Goal: Entertainment & Leisure: Consume media (video, audio)

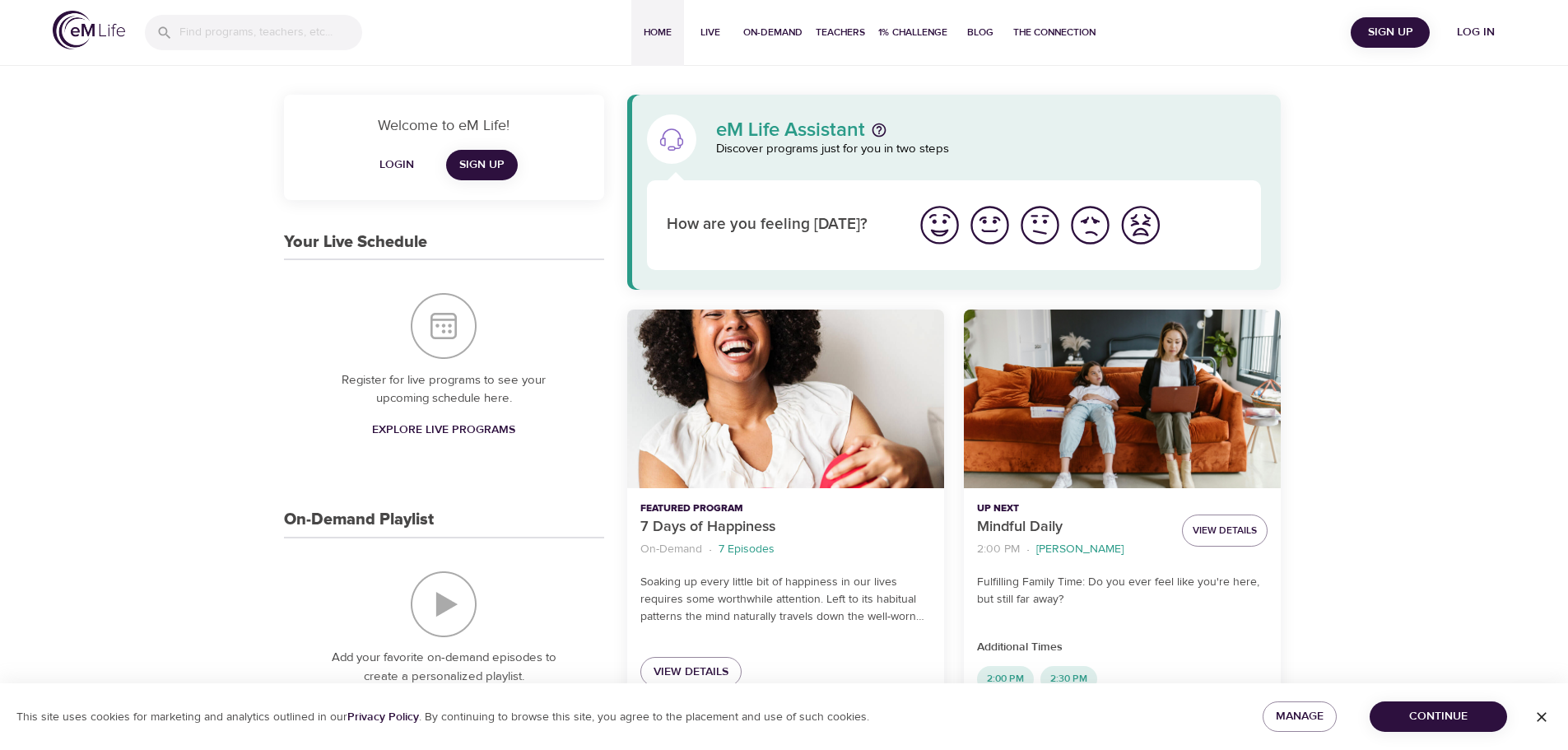
click at [1497, 31] on span "Log in" at bounding box center [1476, 32] width 66 height 21
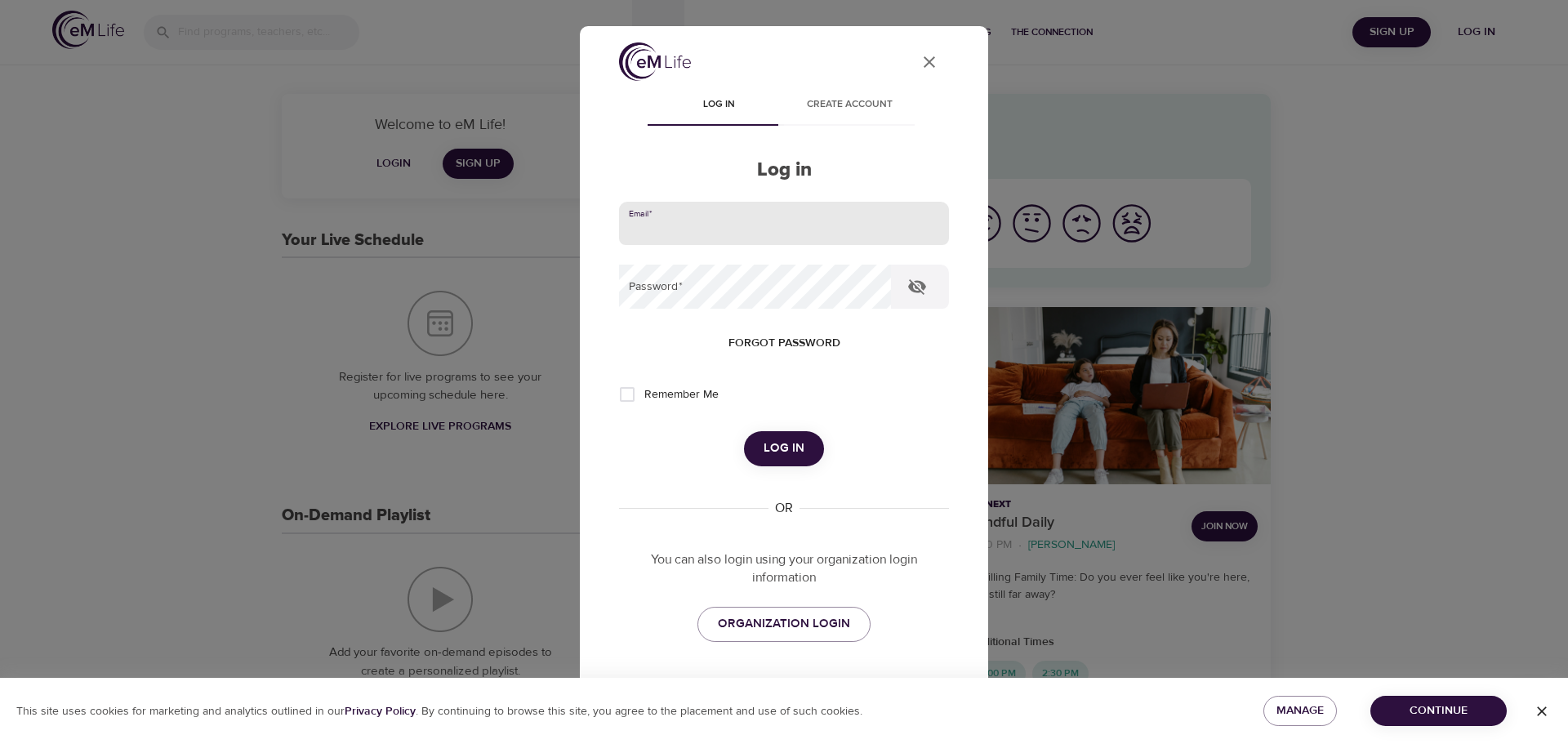
click at [733, 235] on input "email" at bounding box center [784, 224] width 330 height 44
type input "[PERSON_NAME][EMAIL_ADDRESS][DOMAIN_NAME]"
click at [744, 431] on button "Log in" at bounding box center [784, 448] width 80 height 34
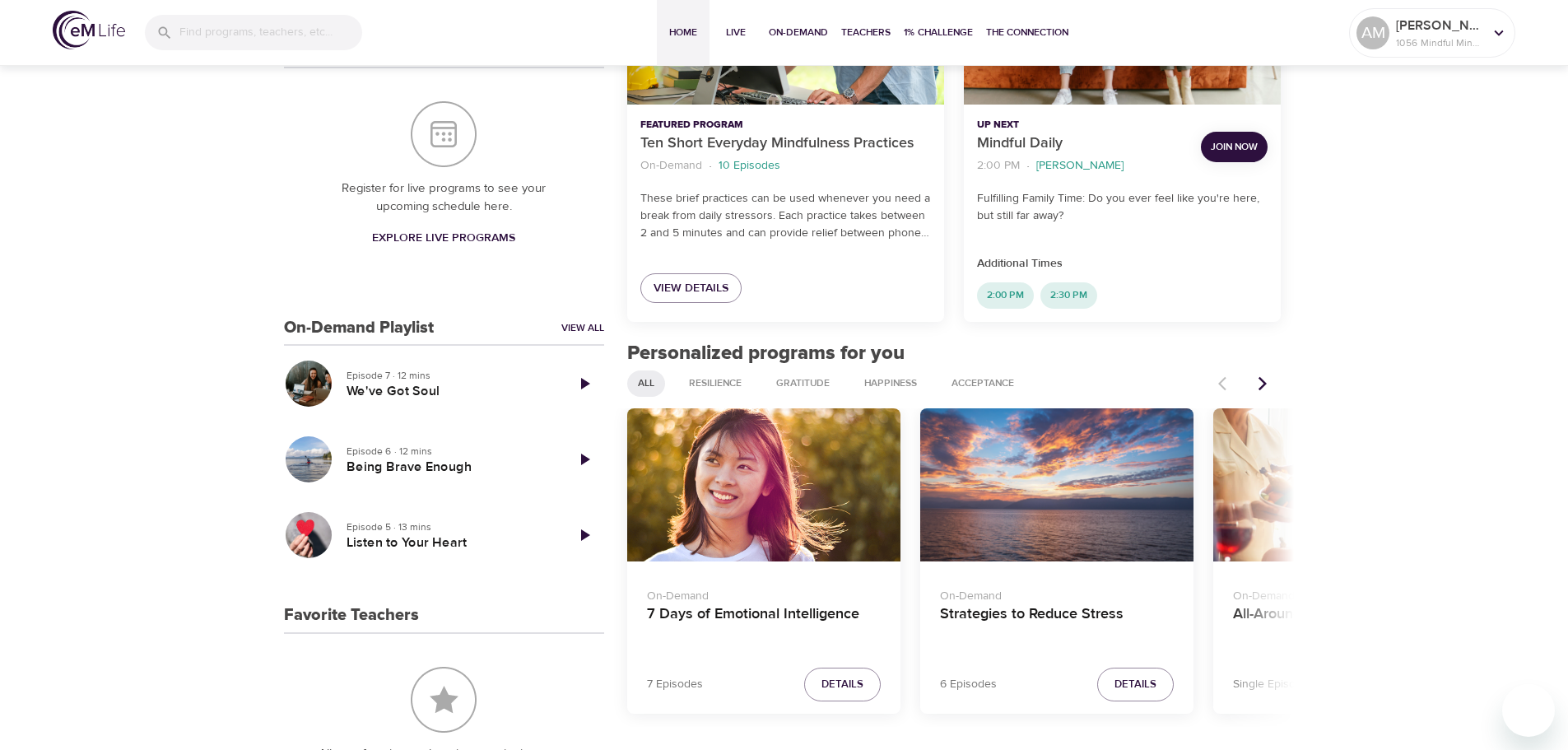
scroll to position [411, 0]
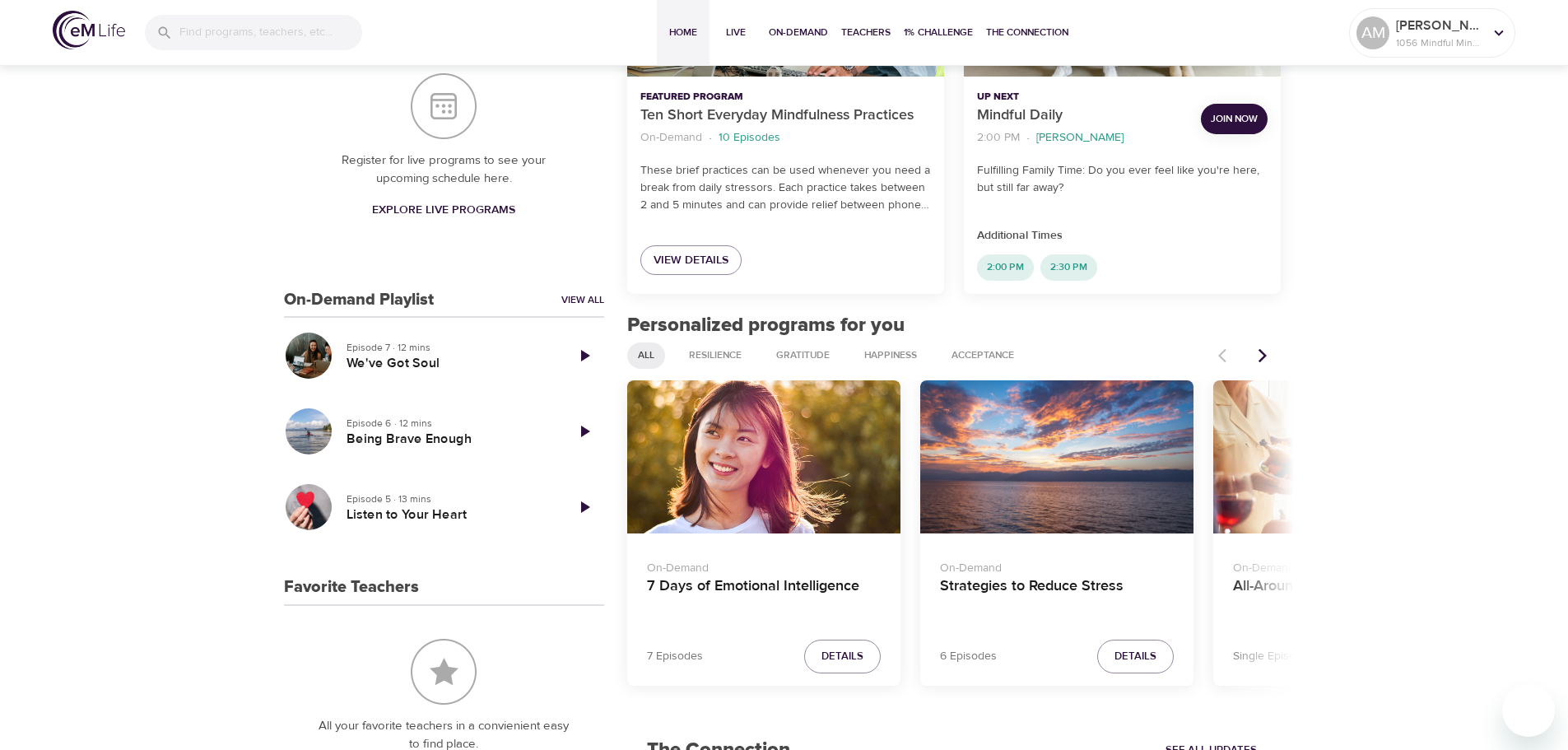
click at [1264, 360] on icon "Next items" at bounding box center [1263, 356] width 17 height 17
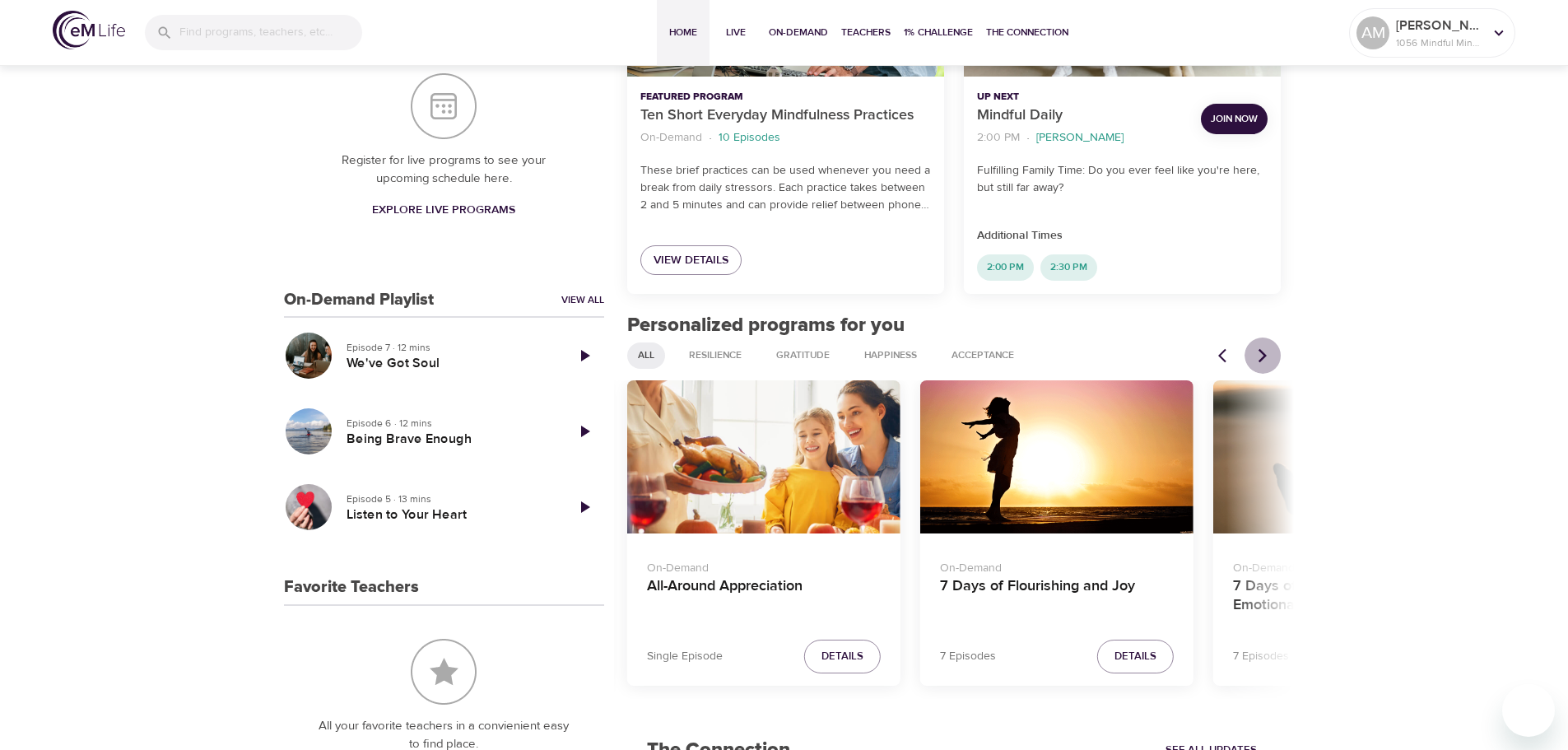
click at [1264, 360] on icon "Next items" at bounding box center [1263, 356] width 17 height 17
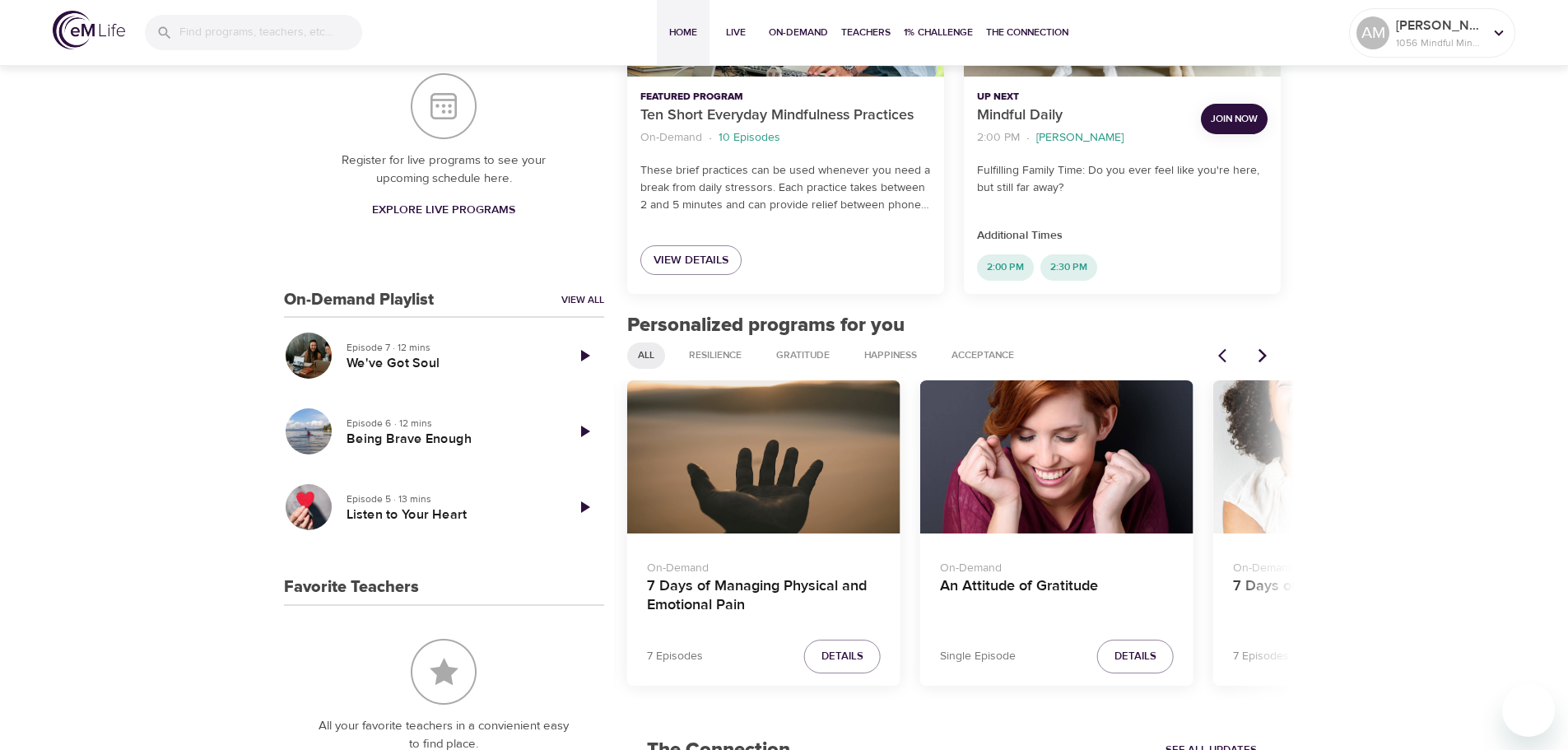
click at [1264, 360] on icon "Next items" at bounding box center [1263, 356] width 17 height 17
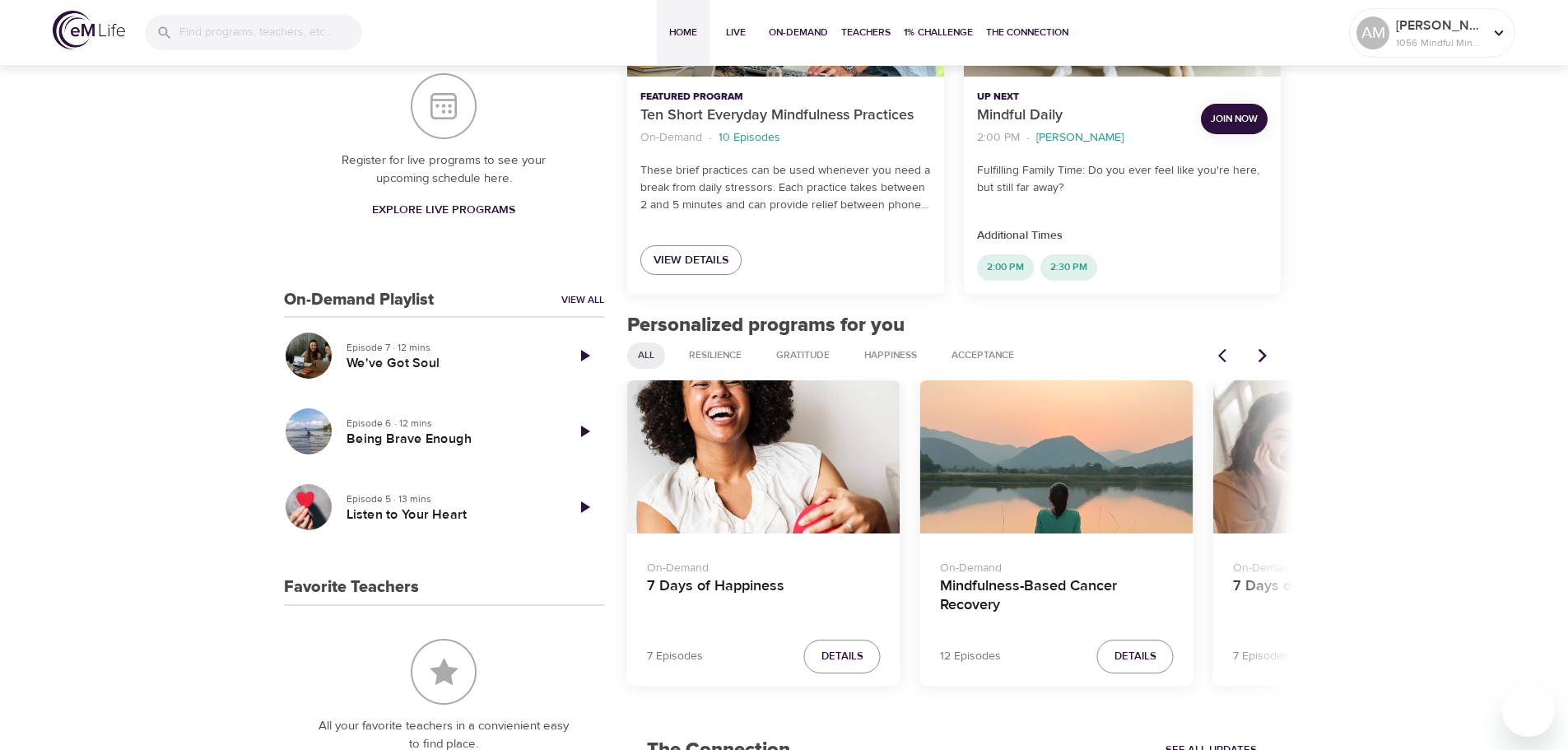
click at [1264, 360] on icon "Next items" at bounding box center [1263, 356] width 17 height 17
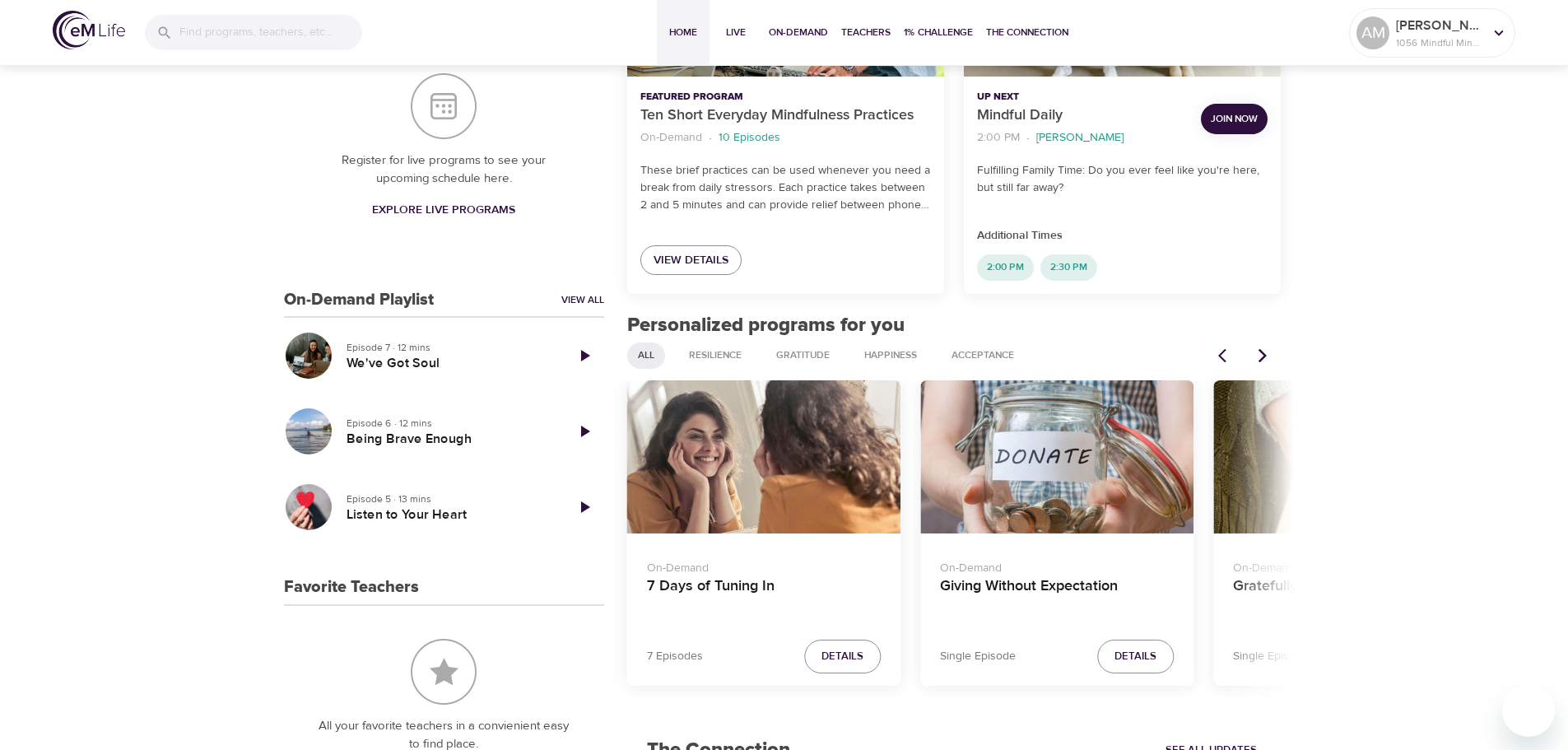
click at [1264, 360] on icon "Next items" at bounding box center [1263, 356] width 17 height 17
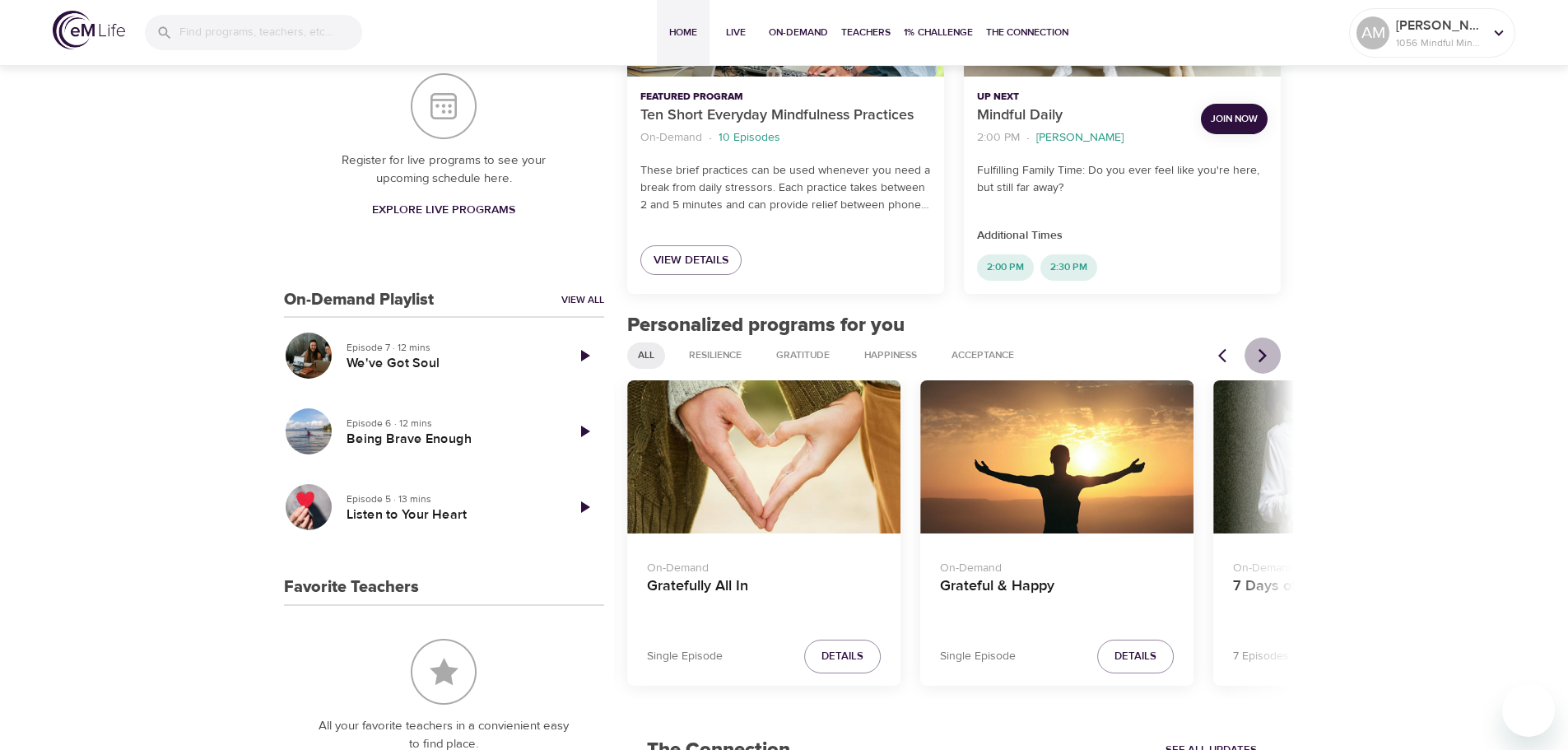
click at [1264, 360] on icon "Next items" at bounding box center [1263, 356] width 17 height 17
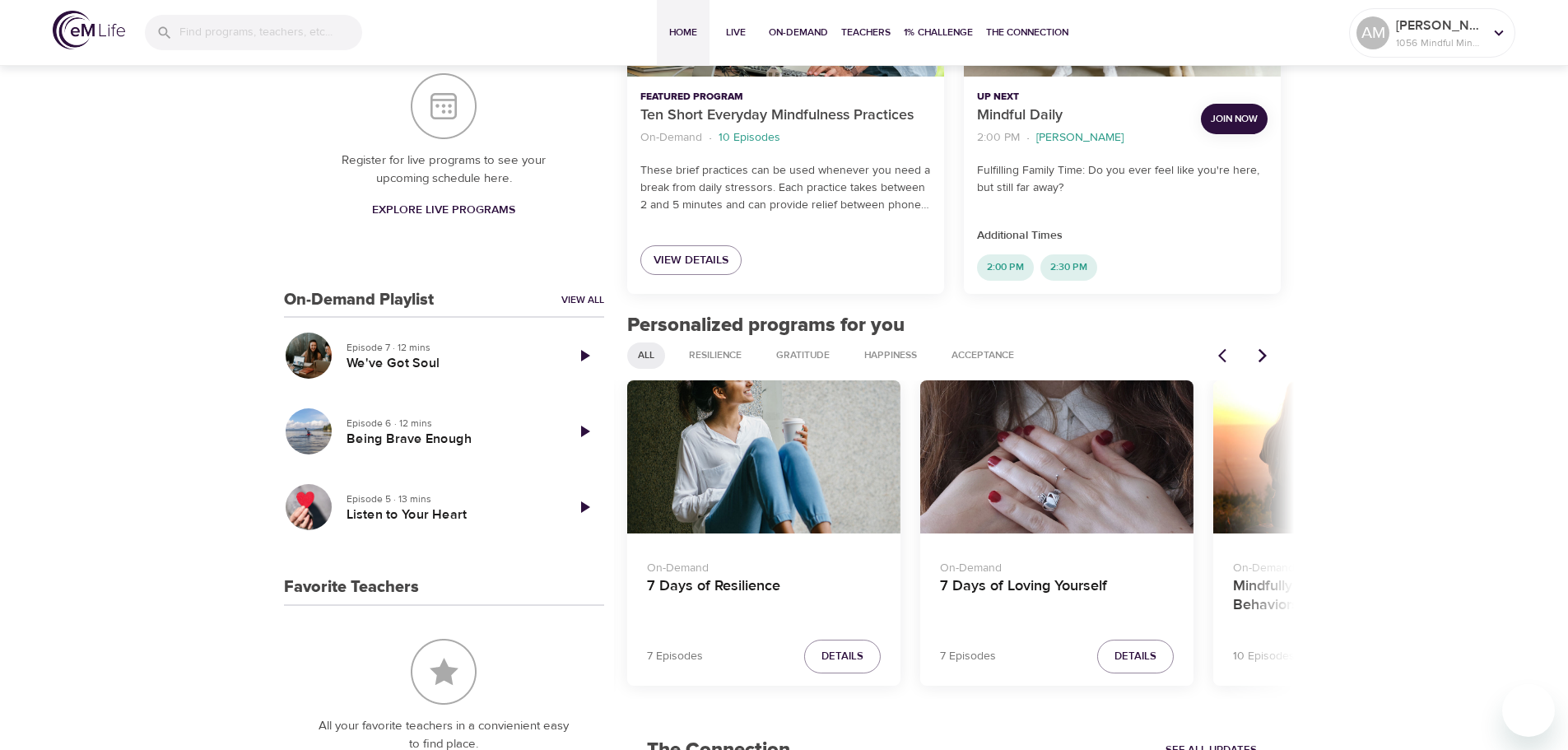
click at [1264, 360] on icon "Next items" at bounding box center [1263, 356] width 17 height 17
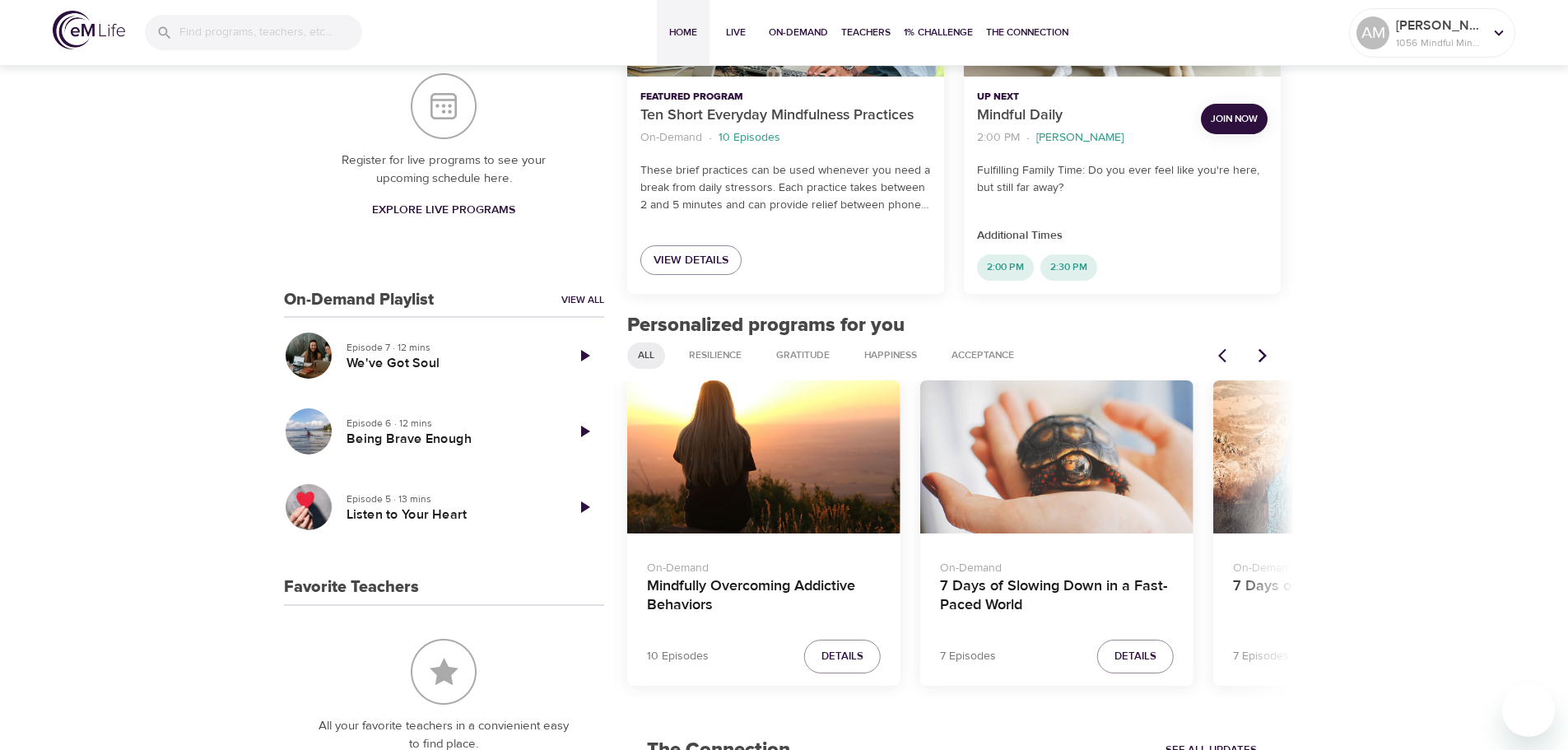
click at [1264, 360] on icon "Next items" at bounding box center [1263, 356] width 17 height 17
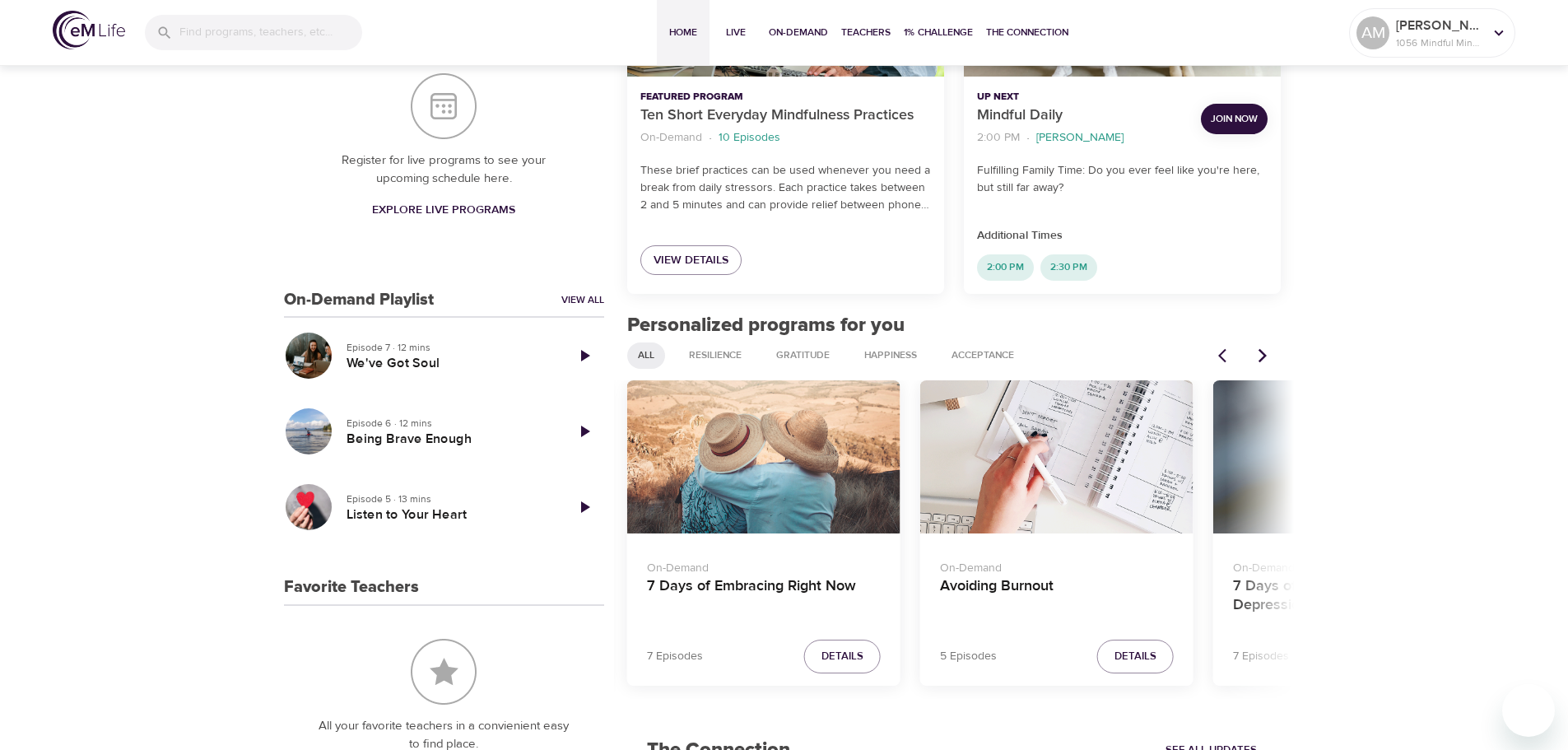
click at [1264, 360] on icon "Next items" at bounding box center [1263, 356] width 17 height 17
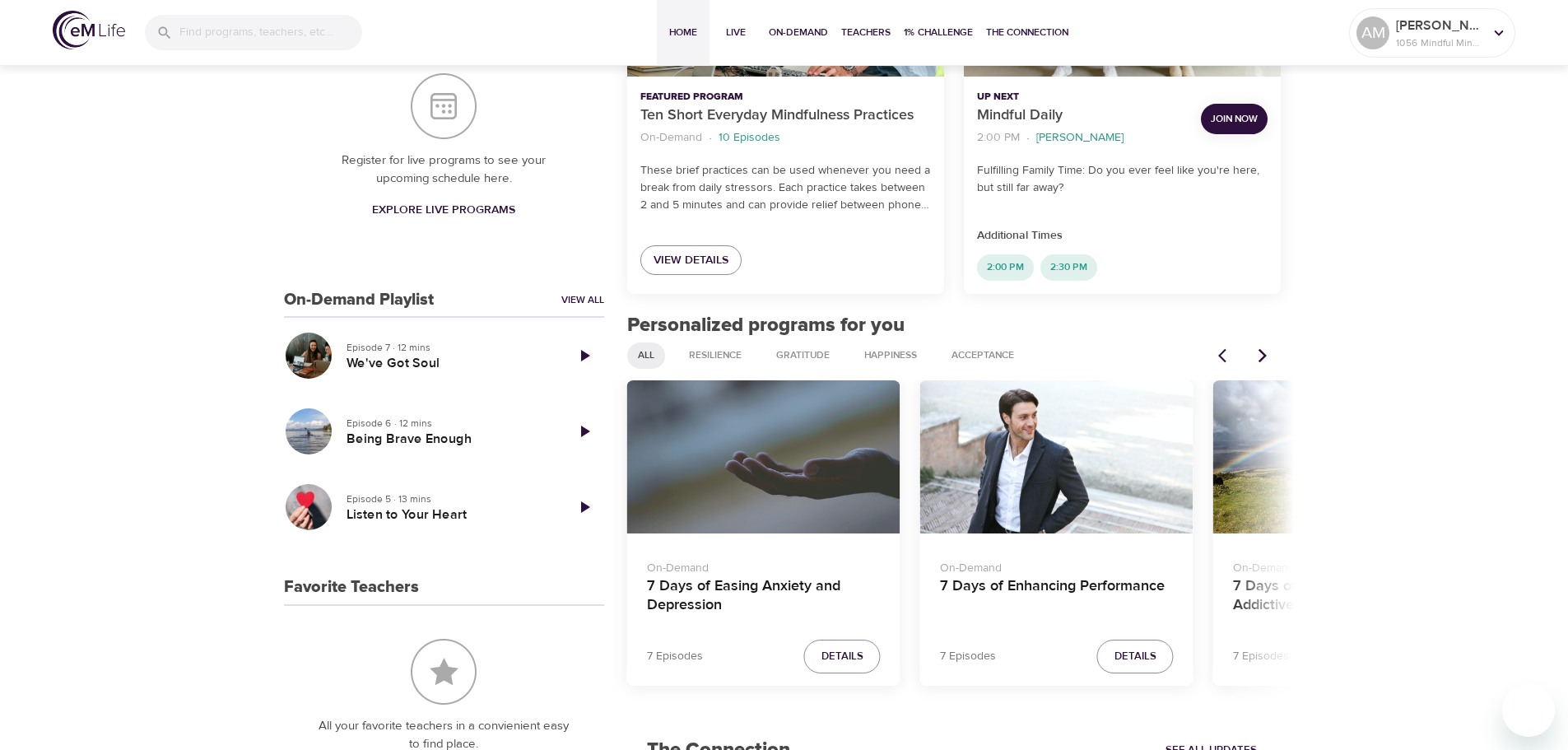
click at [816, 445] on div "7 Days of Easing Anxiety and Depression" at bounding box center [764, 457] width 273 height 154
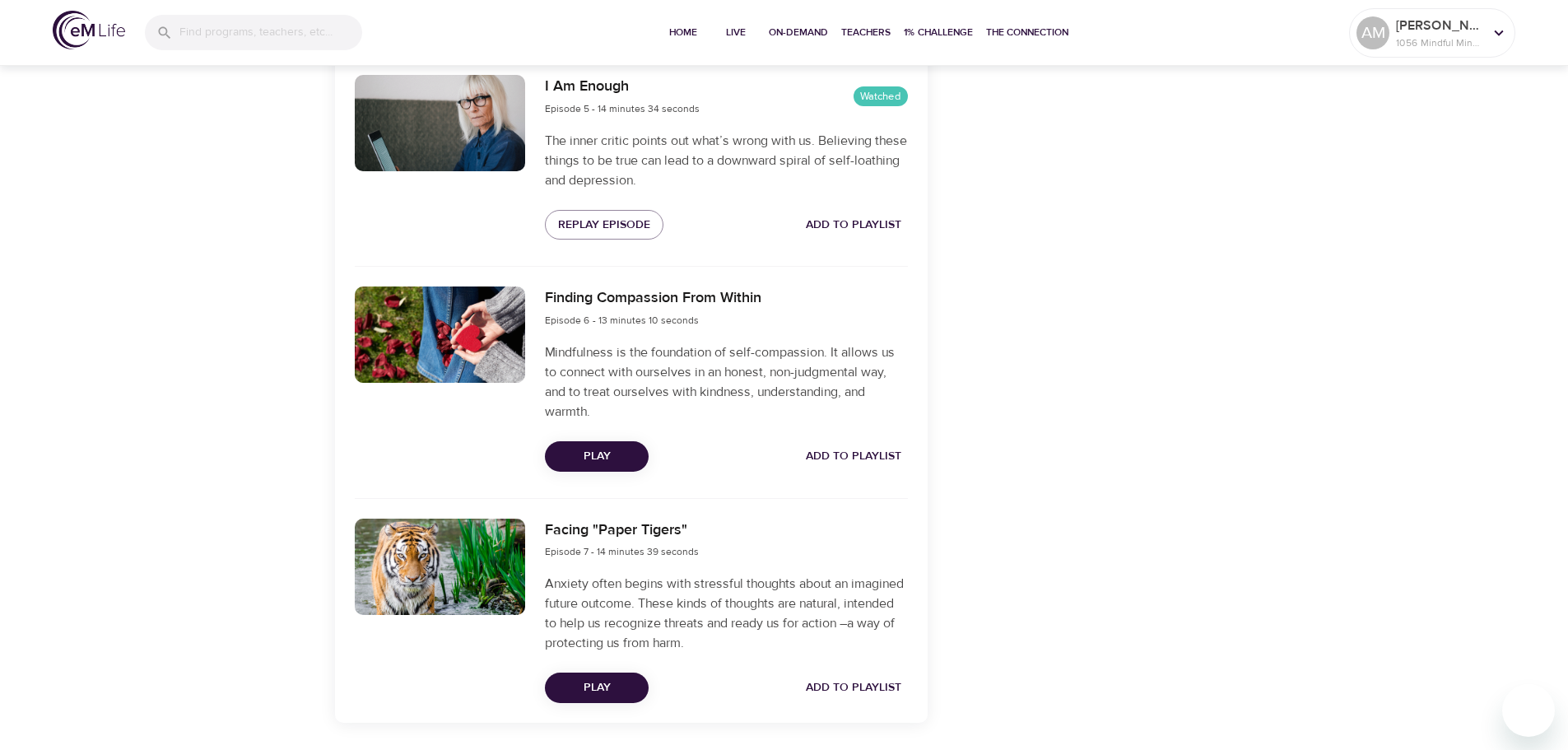
scroll to position [1474, 0]
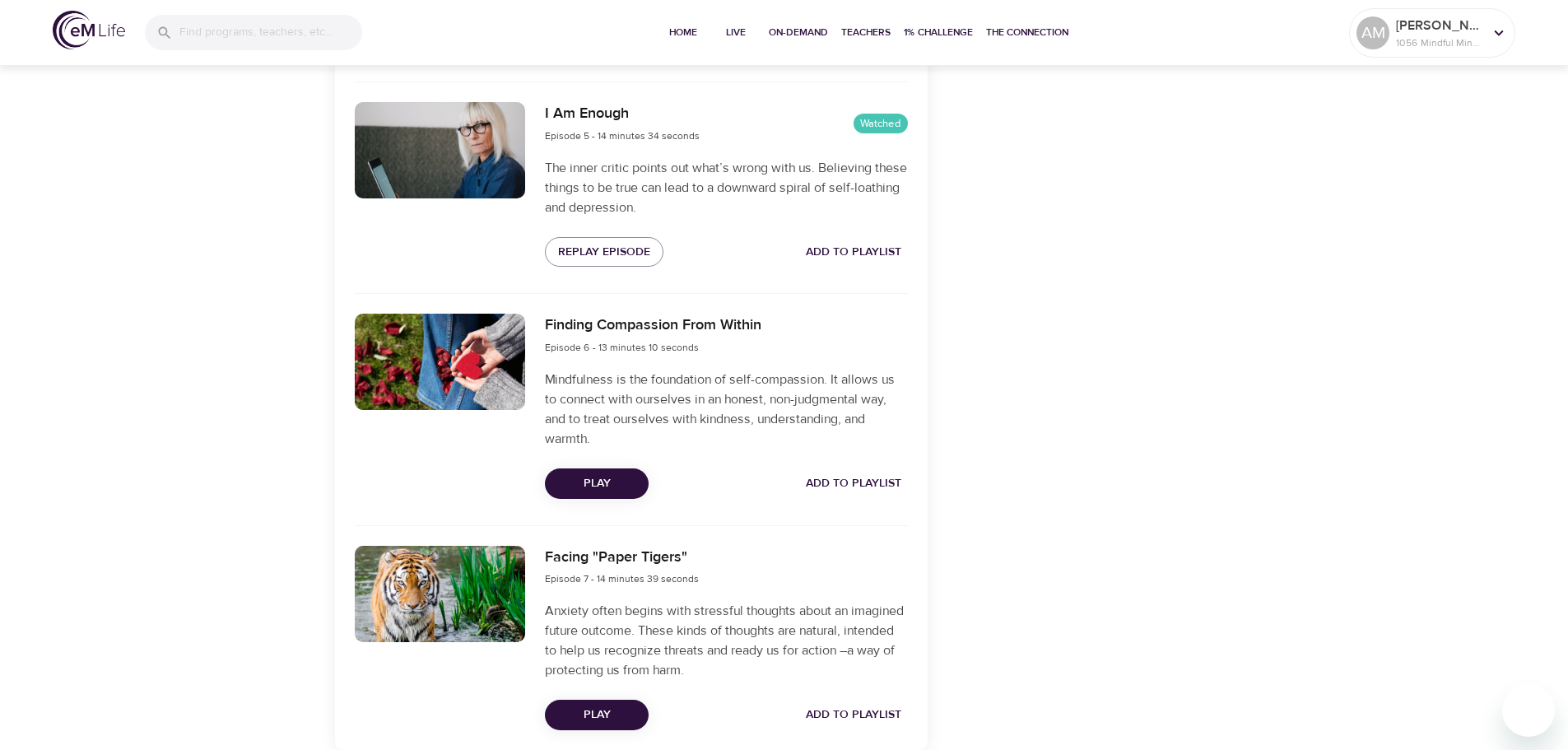
click at [596, 478] on span "Play" at bounding box center [596, 483] width 77 height 21
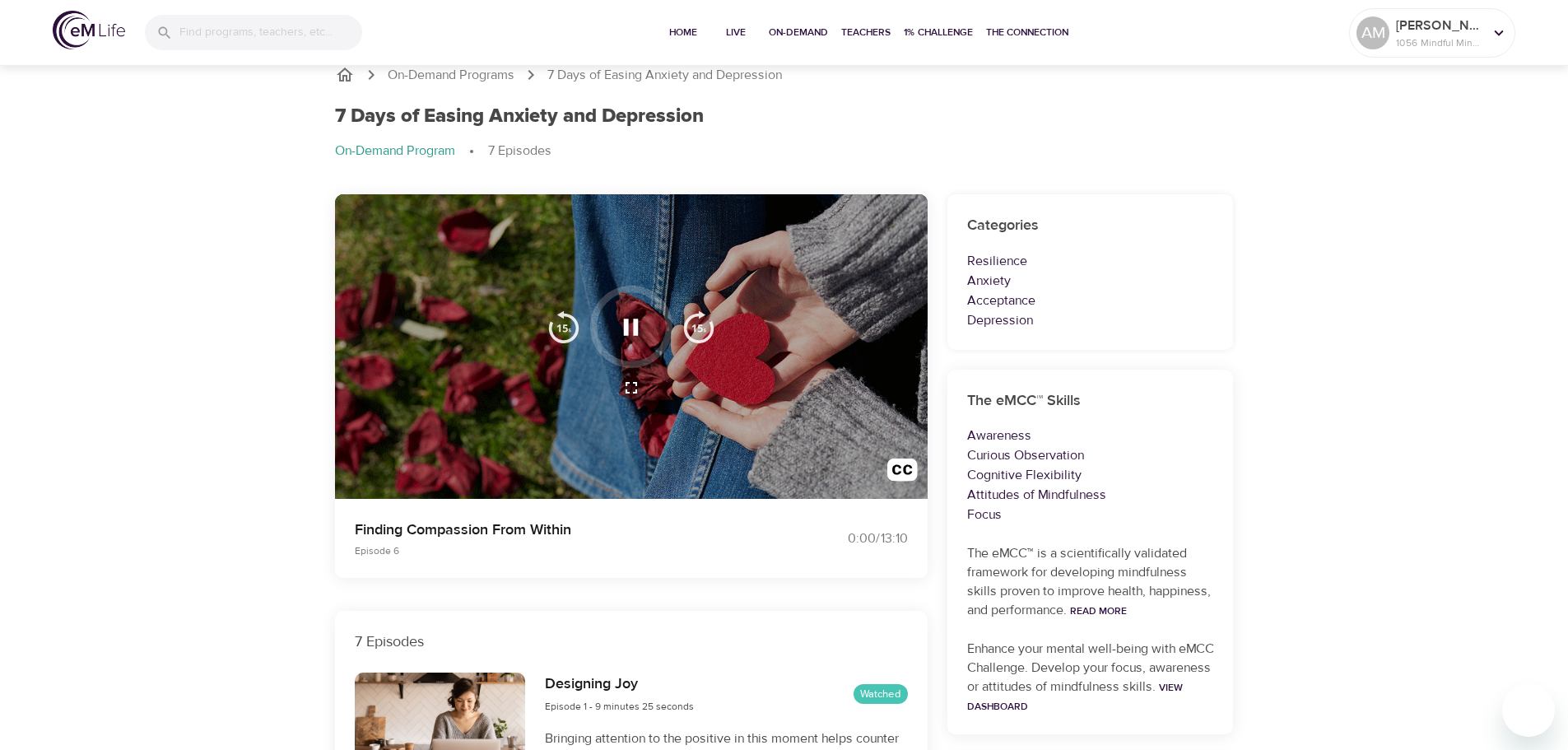
scroll to position [0, 0]
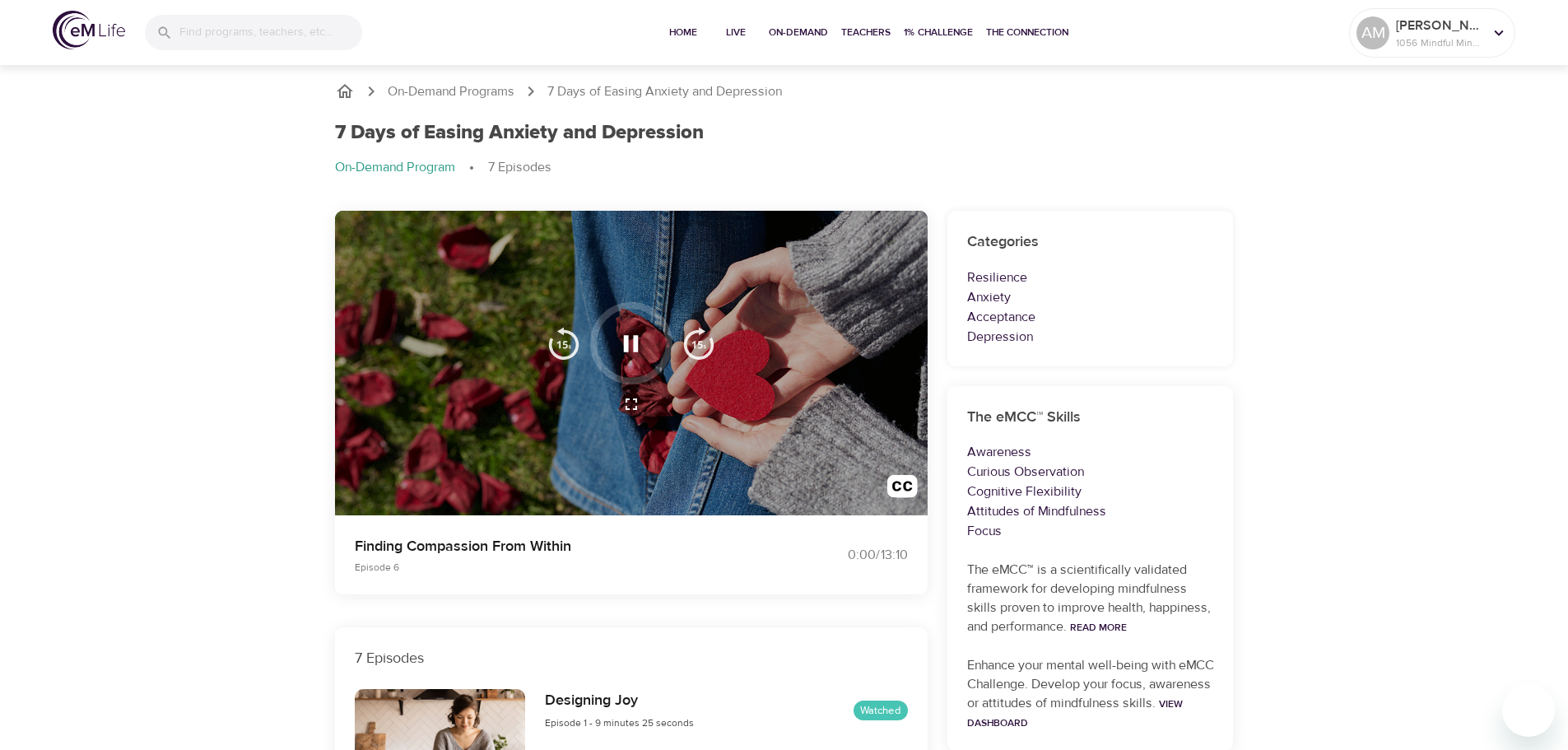
click at [650, 264] on div at bounding box center [632, 363] width 593 height 305
click at [632, 353] on icon "button" at bounding box center [631, 344] width 29 height 29
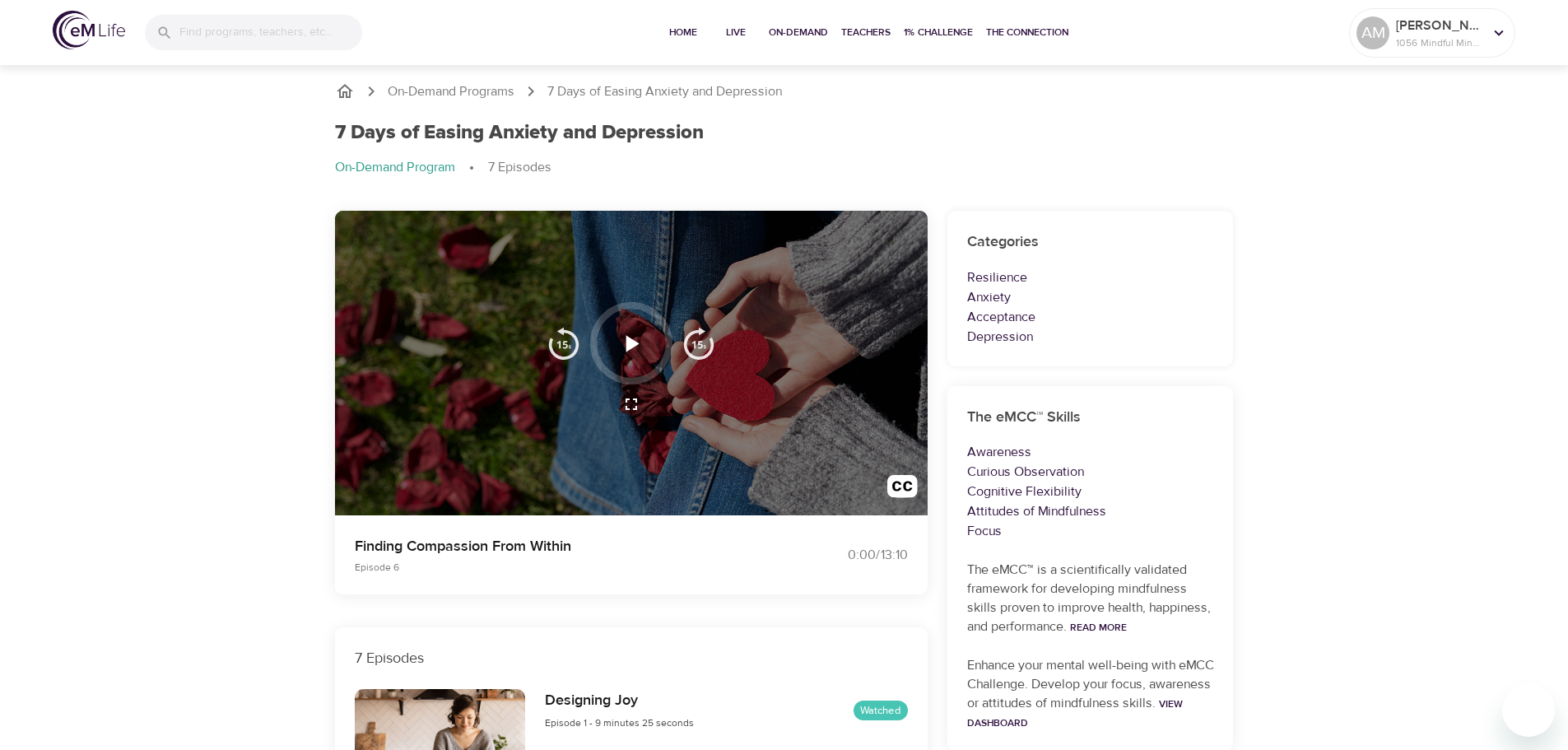
click at [635, 343] on icon "button" at bounding box center [633, 344] width 13 height 17
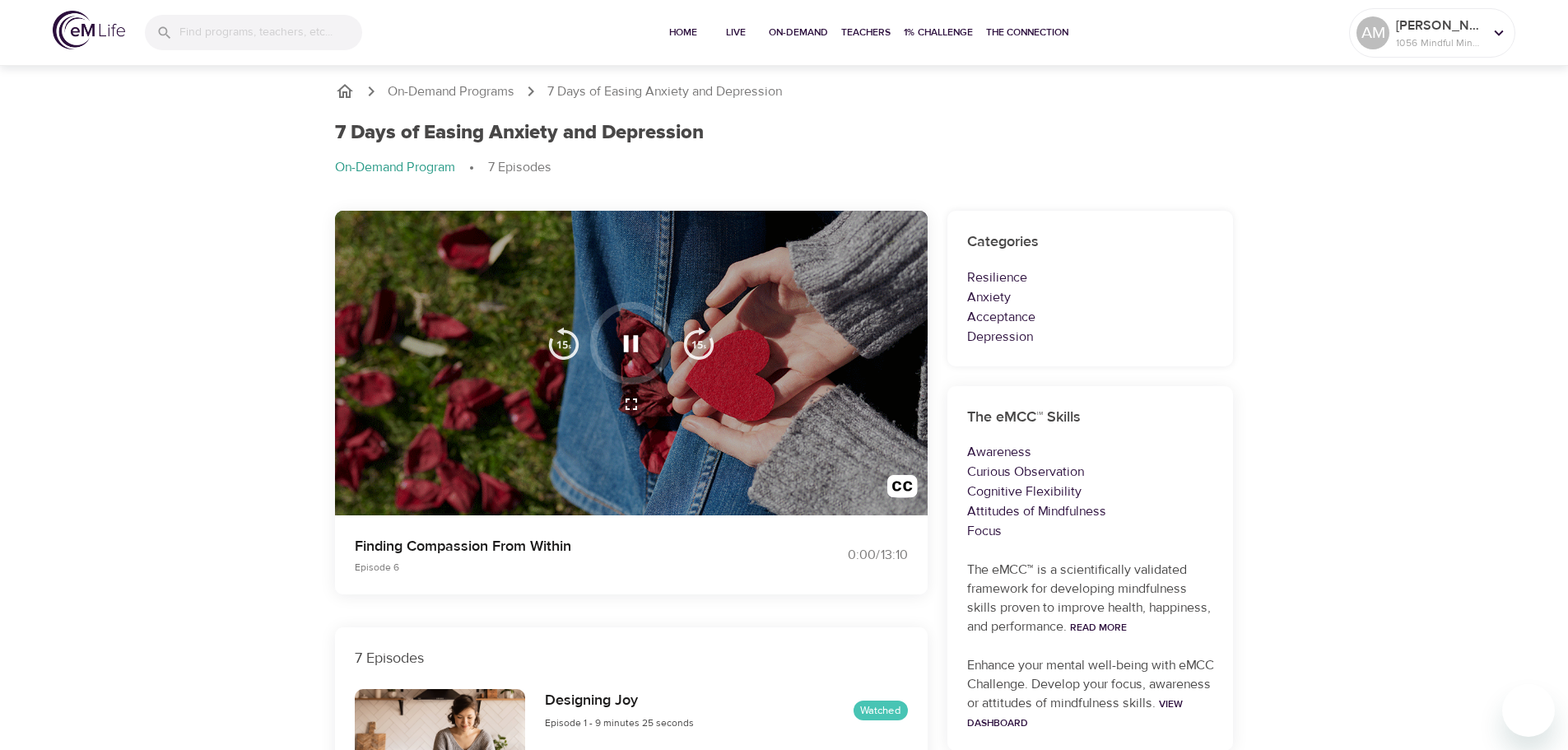
click at [701, 348] on img "button" at bounding box center [699, 344] width 33 height 33
click at [556, 349] on img "button" at bounding box center [564, 344] width 33 height 33
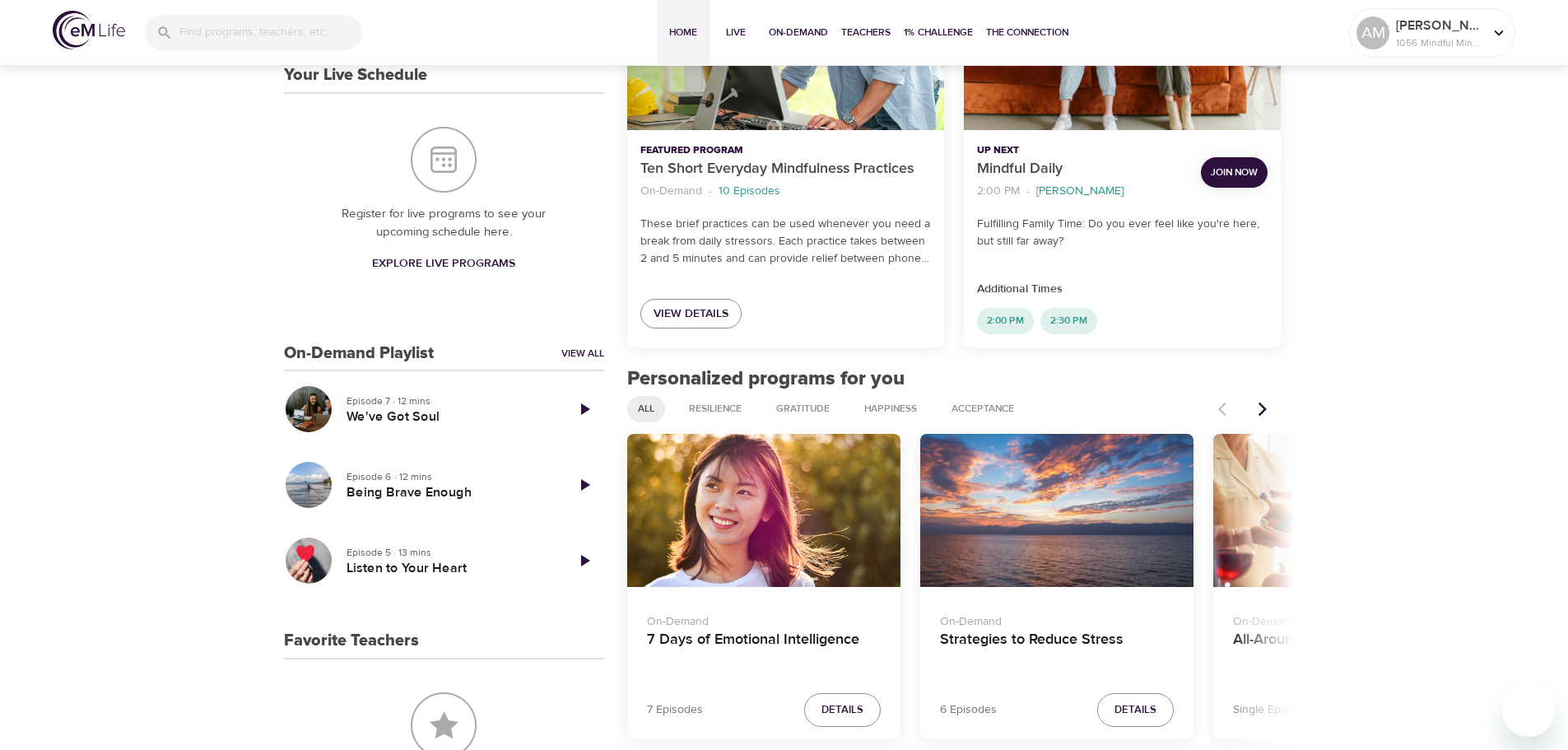
scroll to position [411, 0]
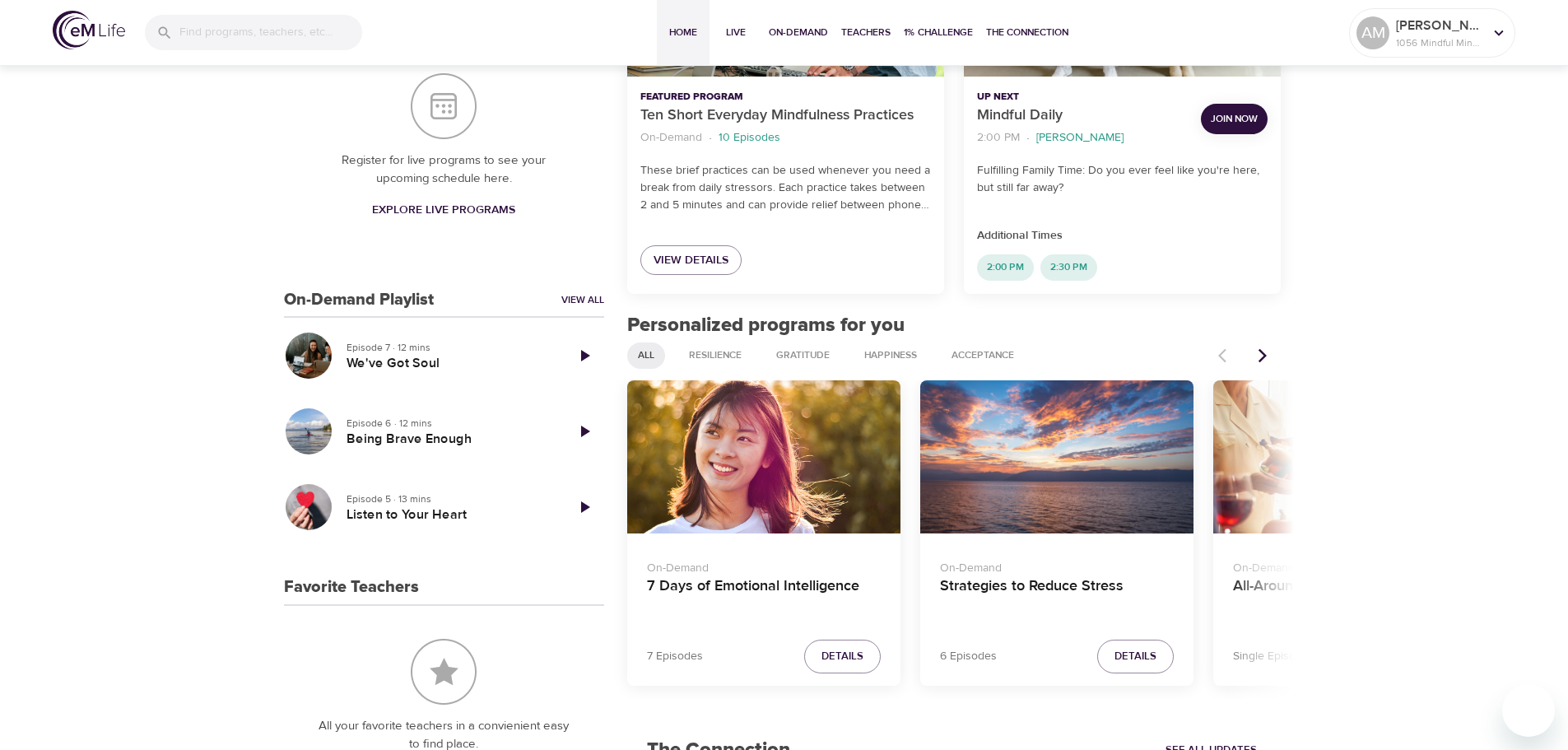
click at [1259, 350] on icon "Next items" at bounding box center [1263, 355] width 8 height 14
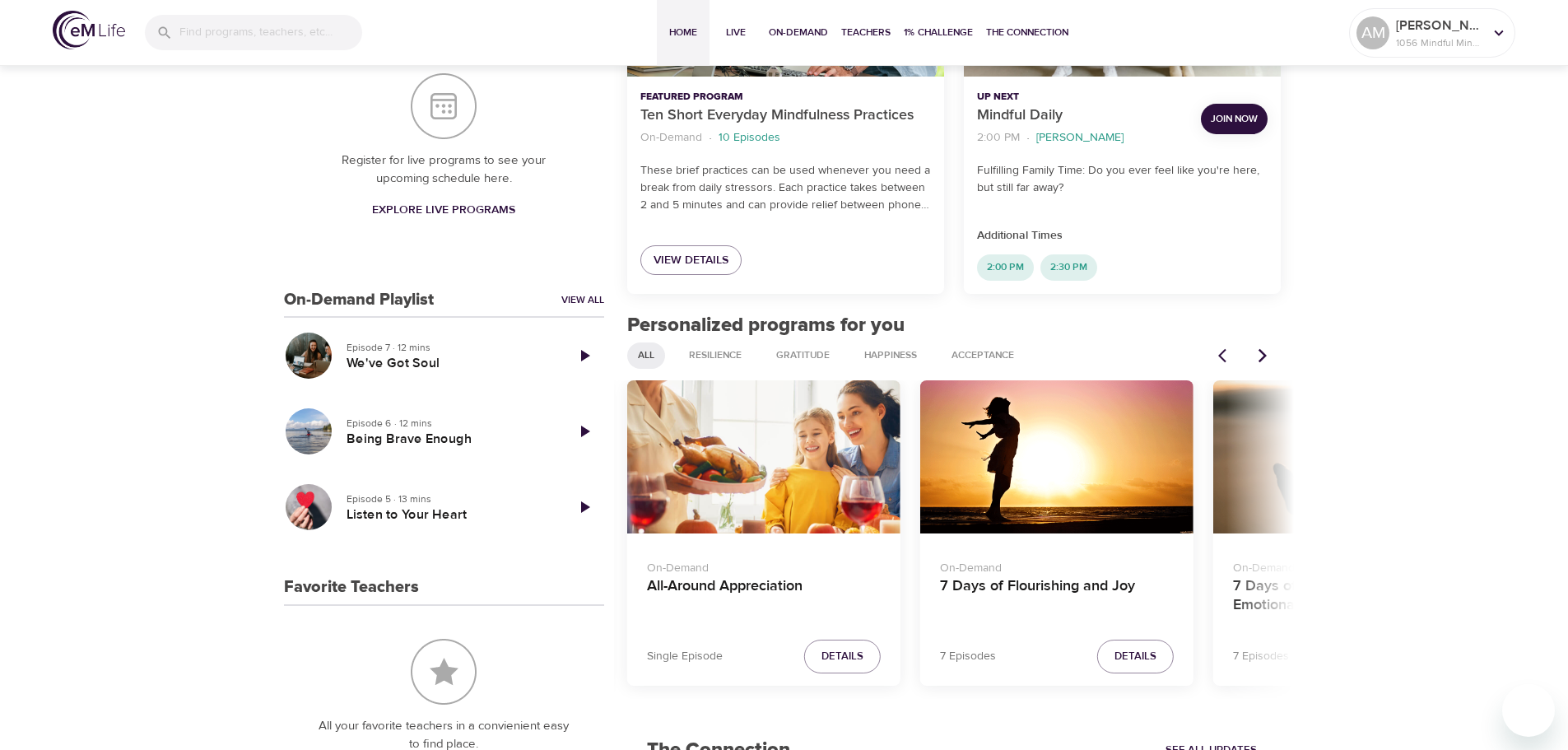
click at [1259, 350] on icon "Next items" at bounding box center [1263, 355] width 8 height 14
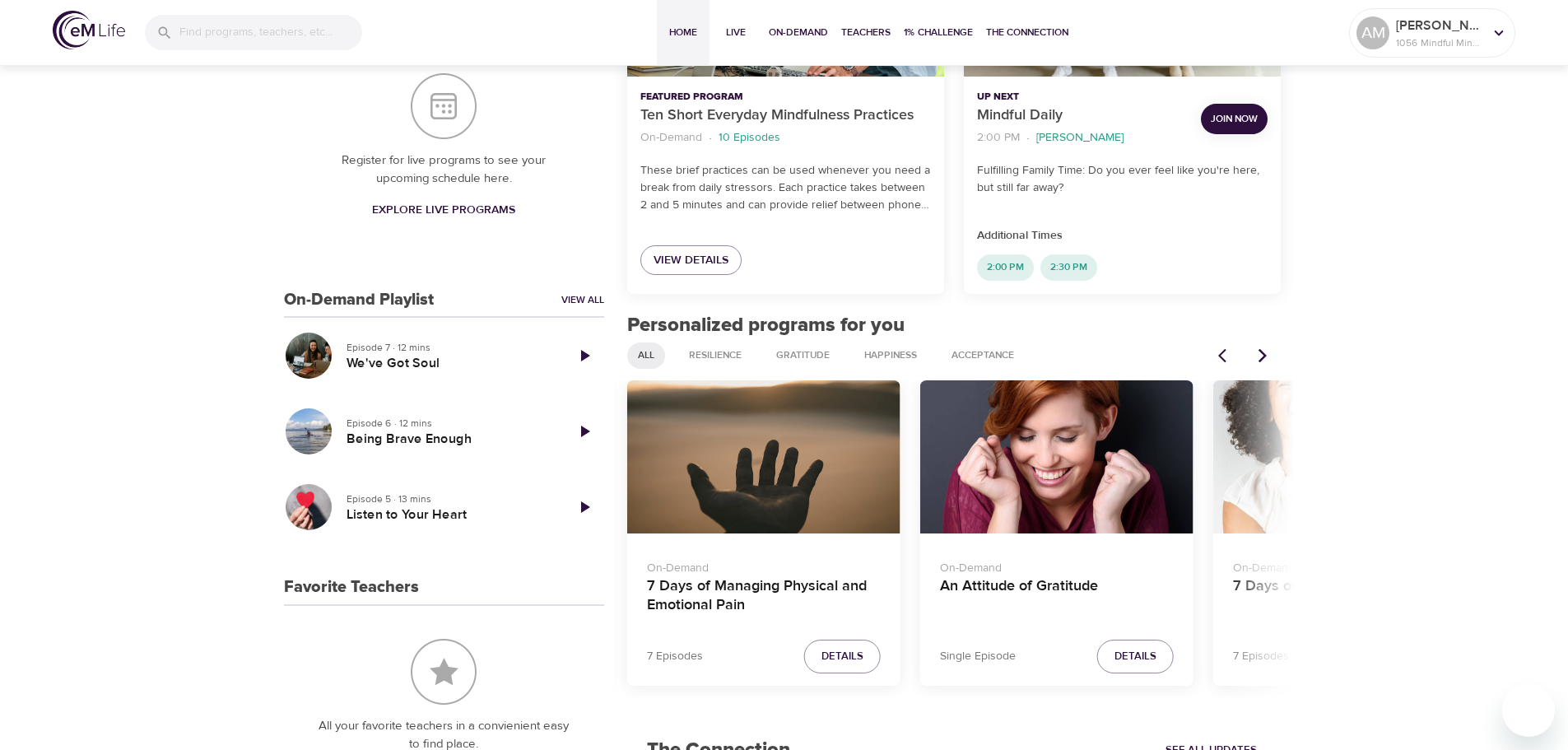
click at [1259, 350] on icon "Next items" at bounding box center [1263, 355] width 8 height 14
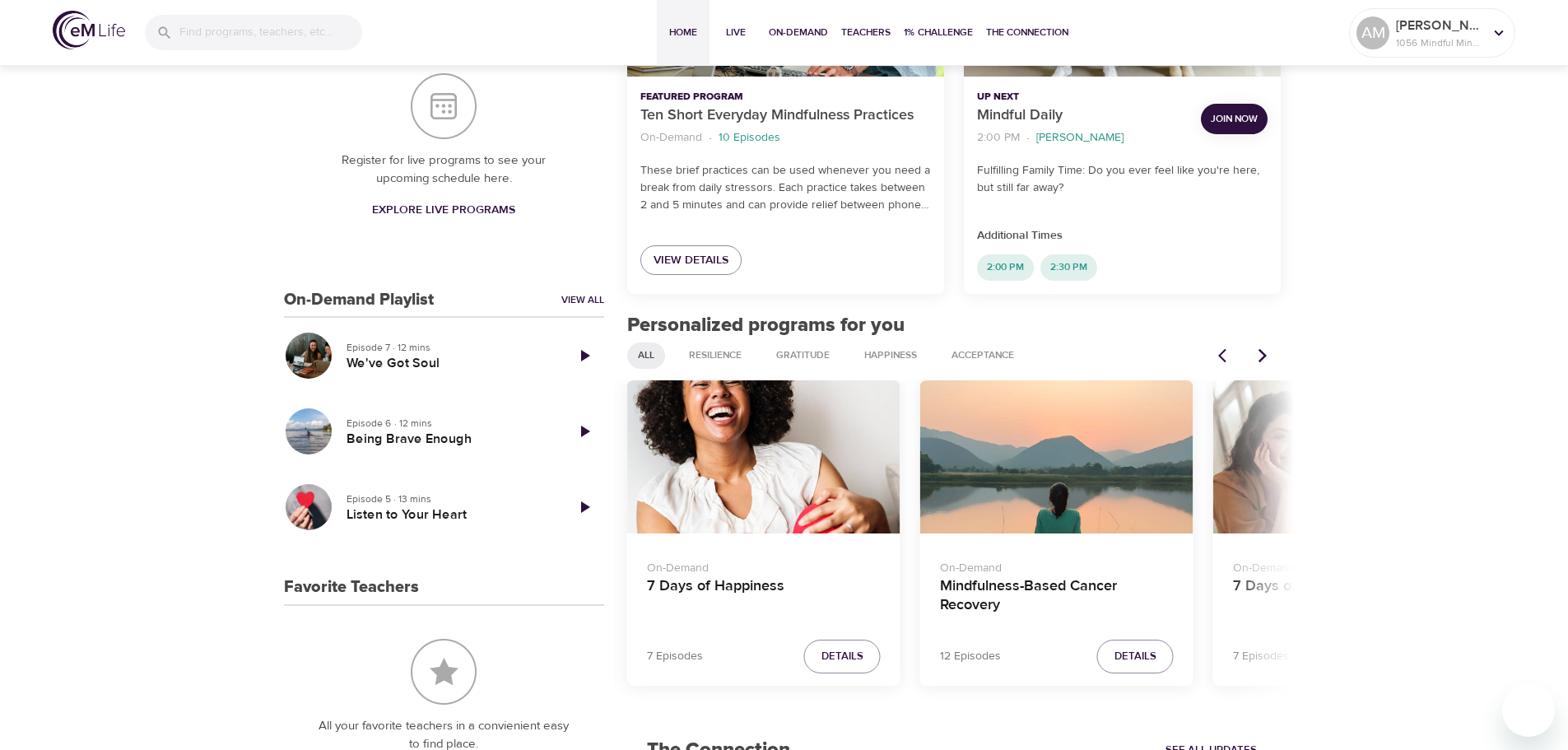
click at [1259, 350] on icon "Next items" at bounding box center [1263, 355] width 8 height 14
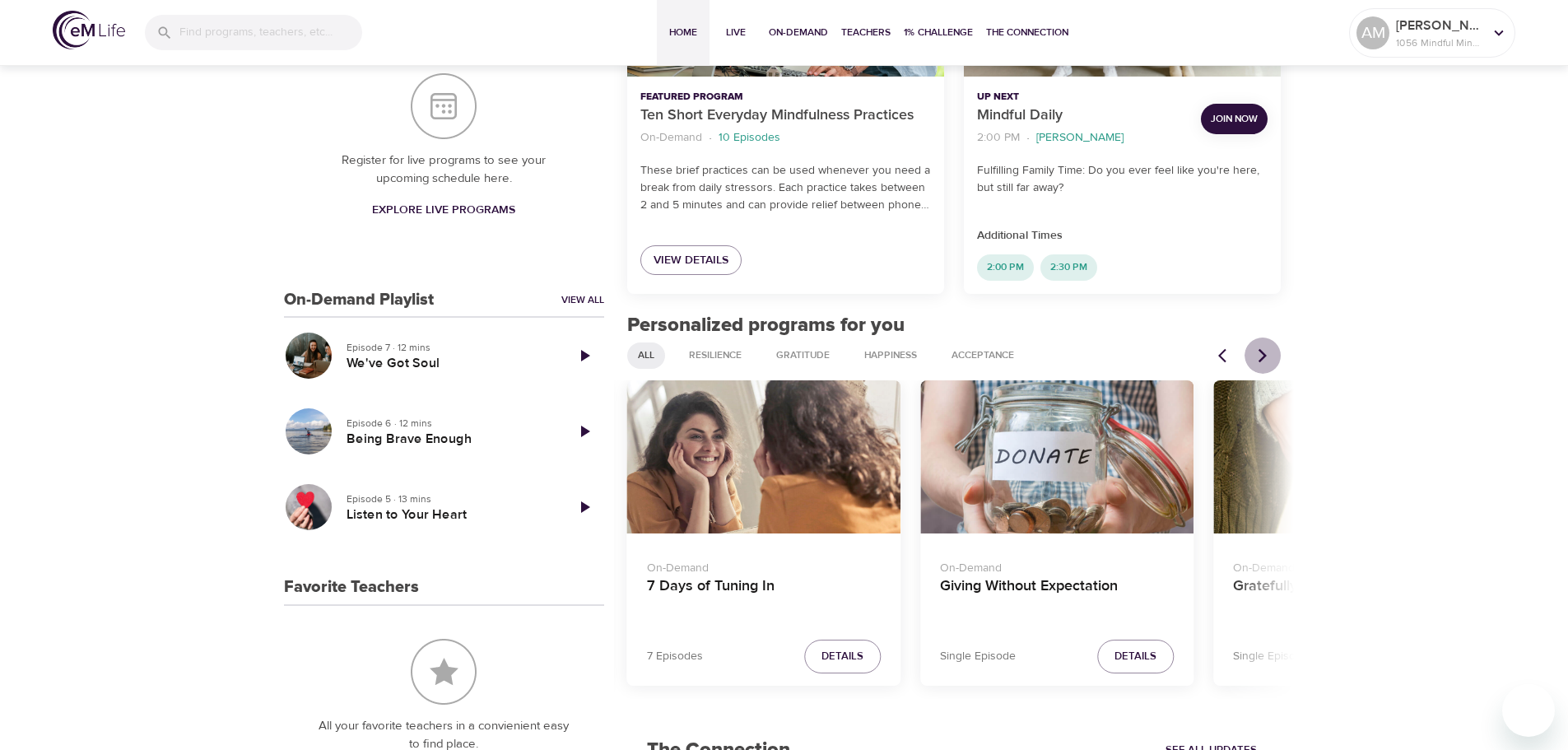
click at [1259, 350] on icon "Next items" at bounding box center [1263, 355] width 8 height 14
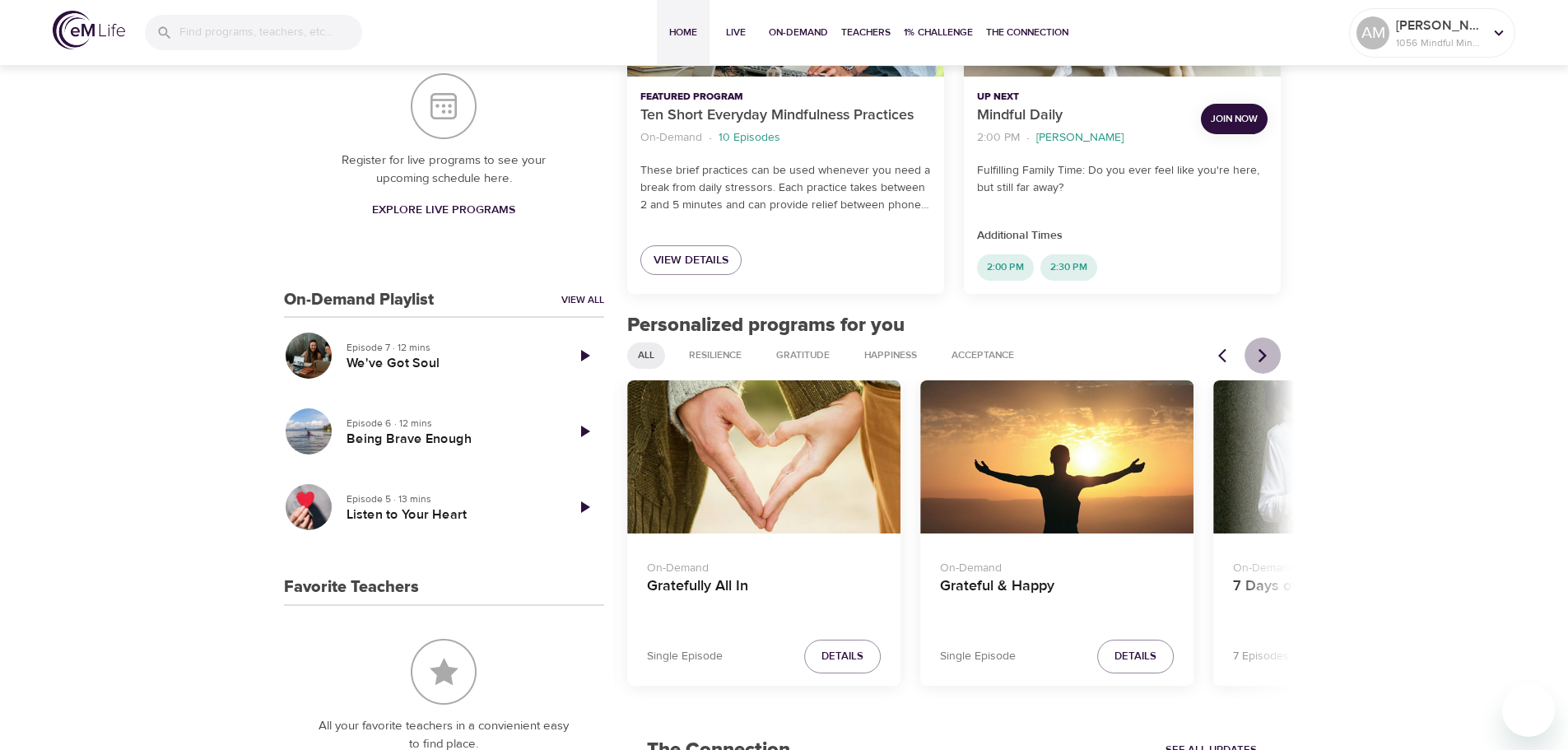
click at [1259, 350] on icon "Next items" at bounding box center [1263, 355] width 8 height 14
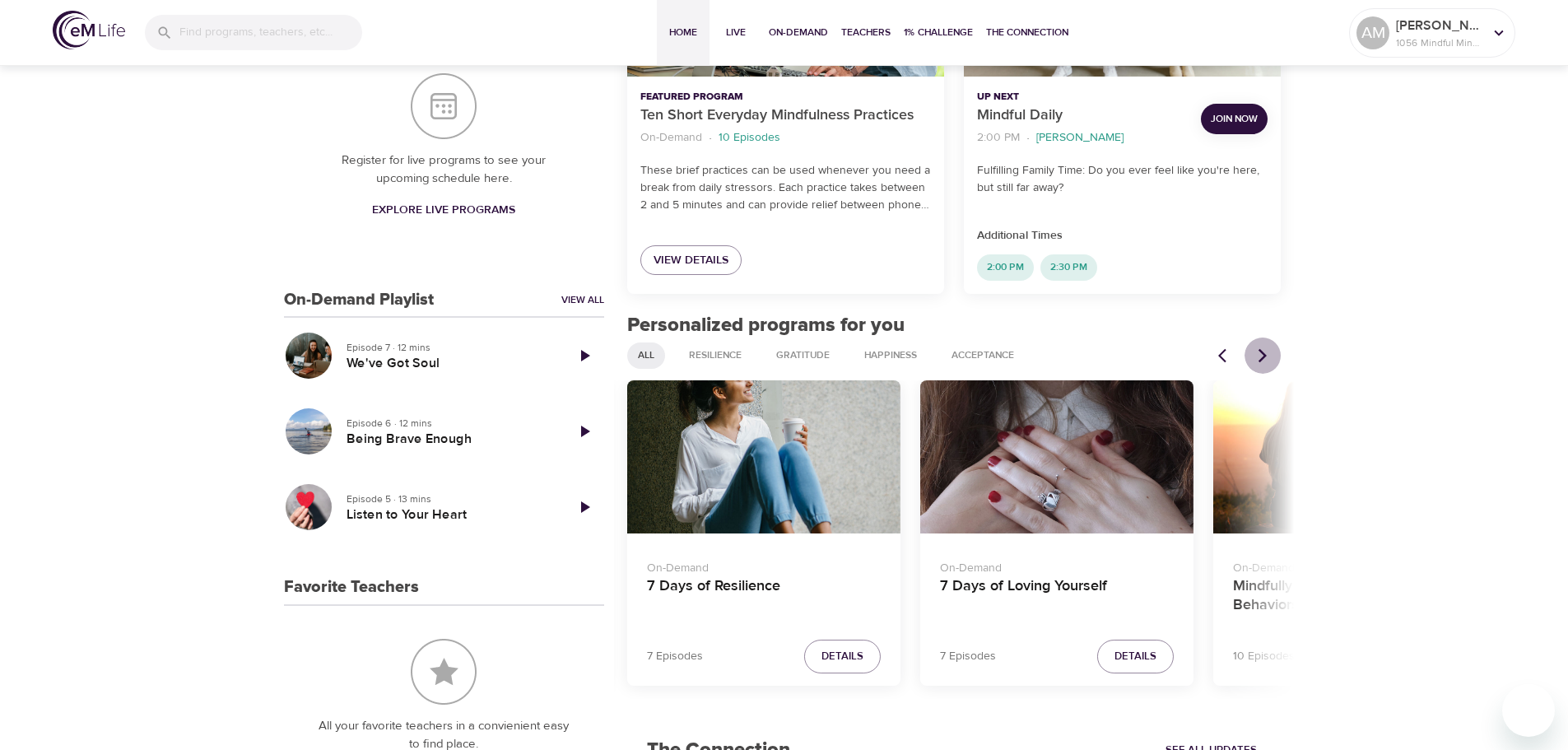
click at [1259, 350] on icon "Next items" at bounding box center [1263, 355] width 8 height 14
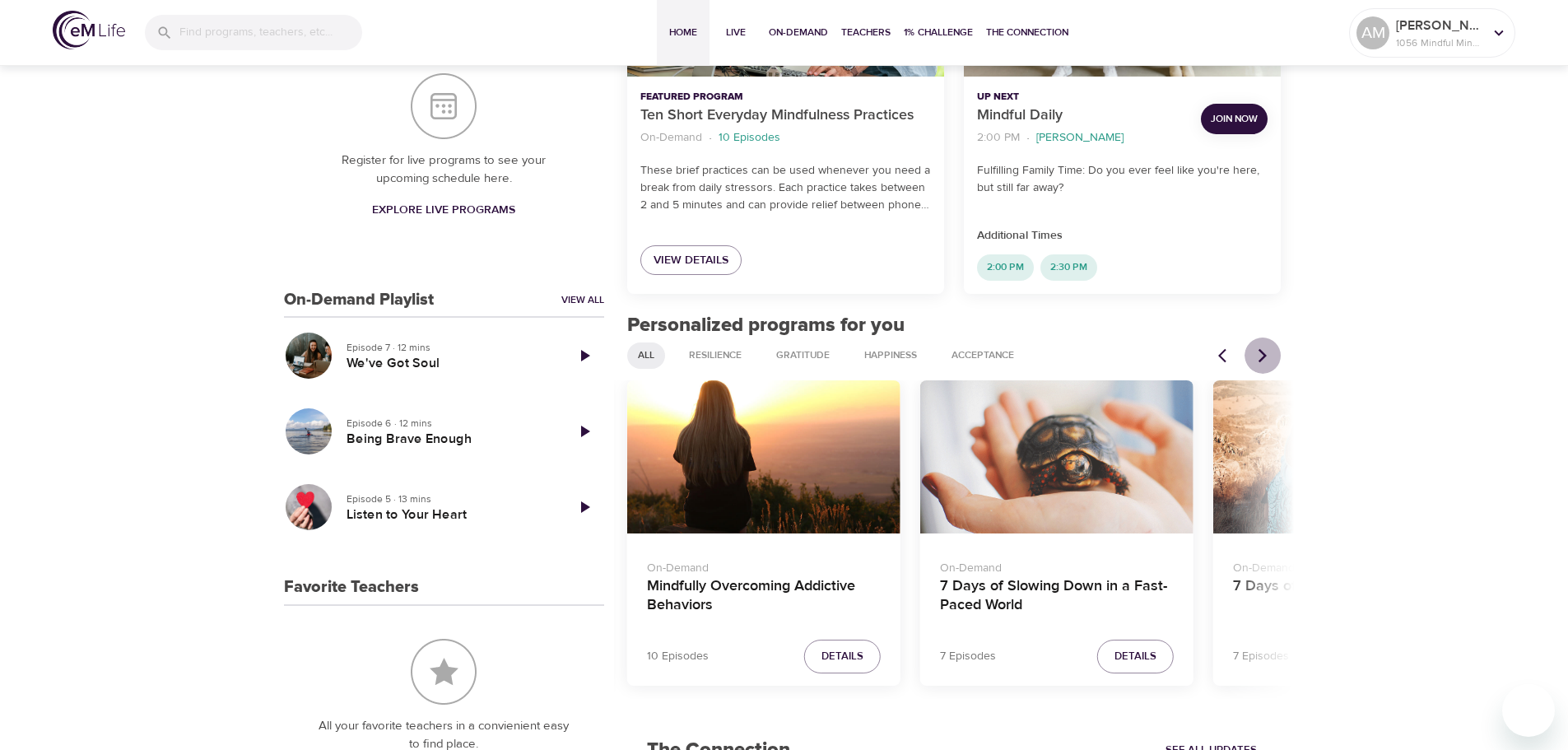
click at [1259, 350] on icon "Next items" at bounding box center [1263, 355] width 8 height 14
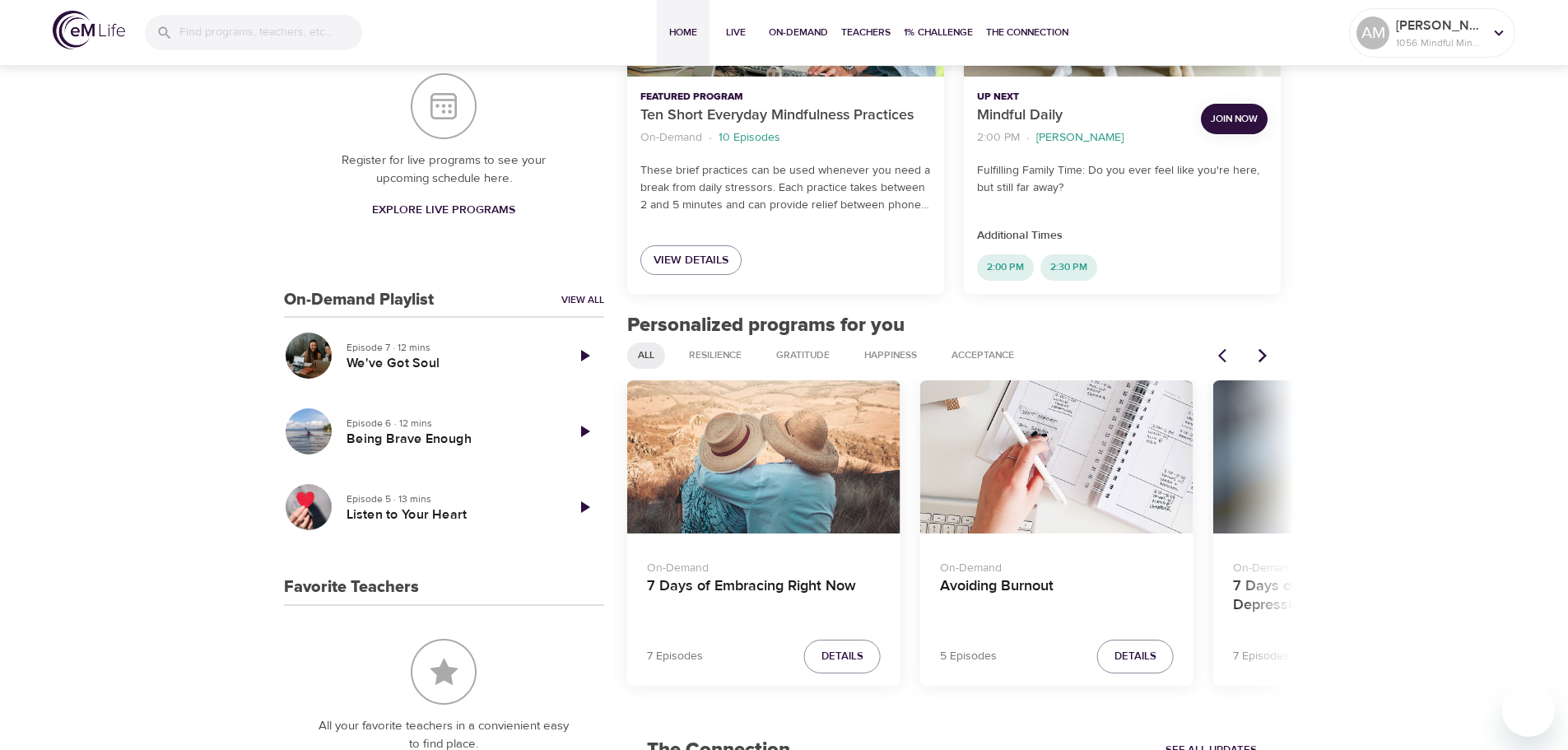
click at [1259, 350] on icon "Next items" at bounding box center [1263, 355] width 8 height 14
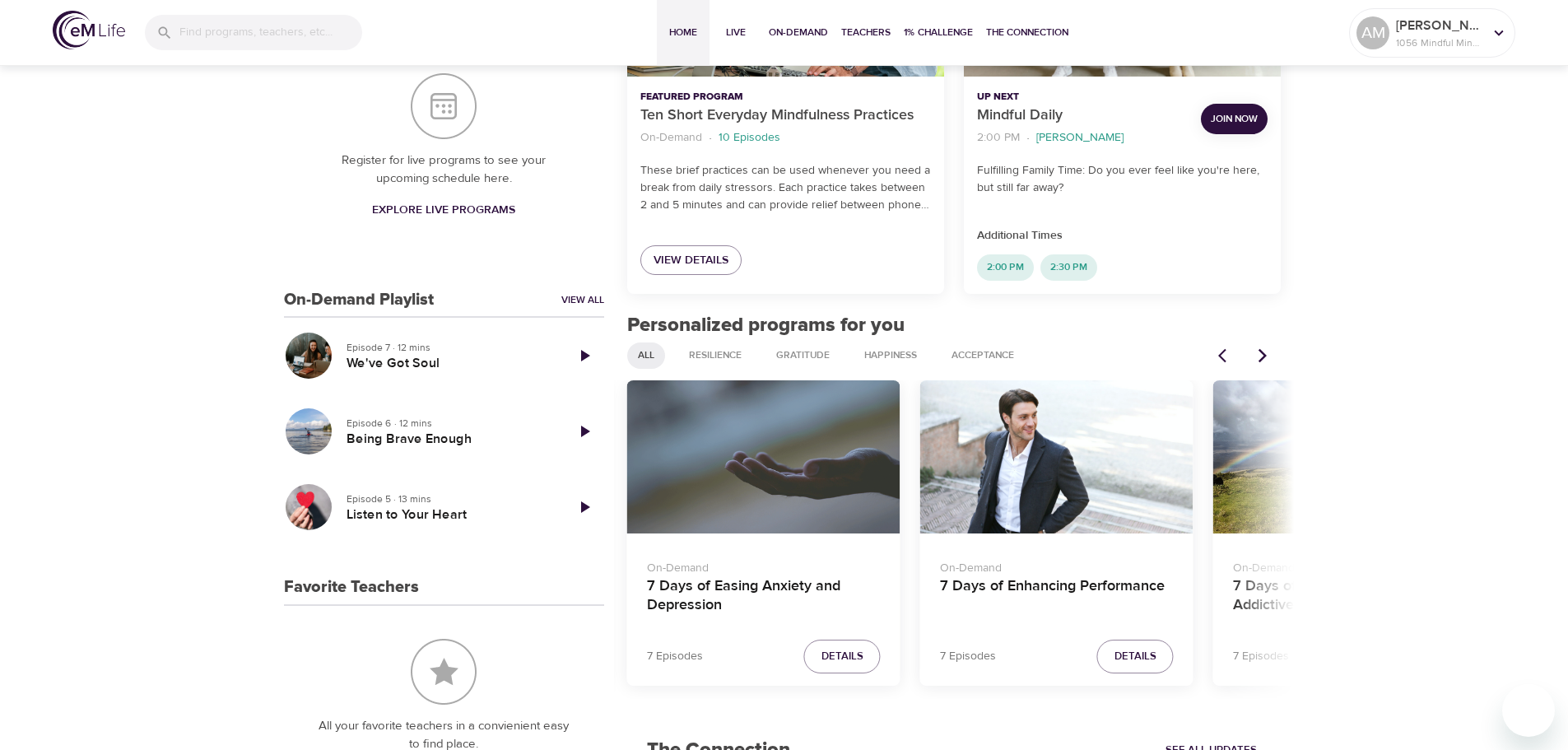
click at [809, 476] on div "7 Days of Easing Anxiety and Depression" at bounding box center [764, 457] width 273 height 154
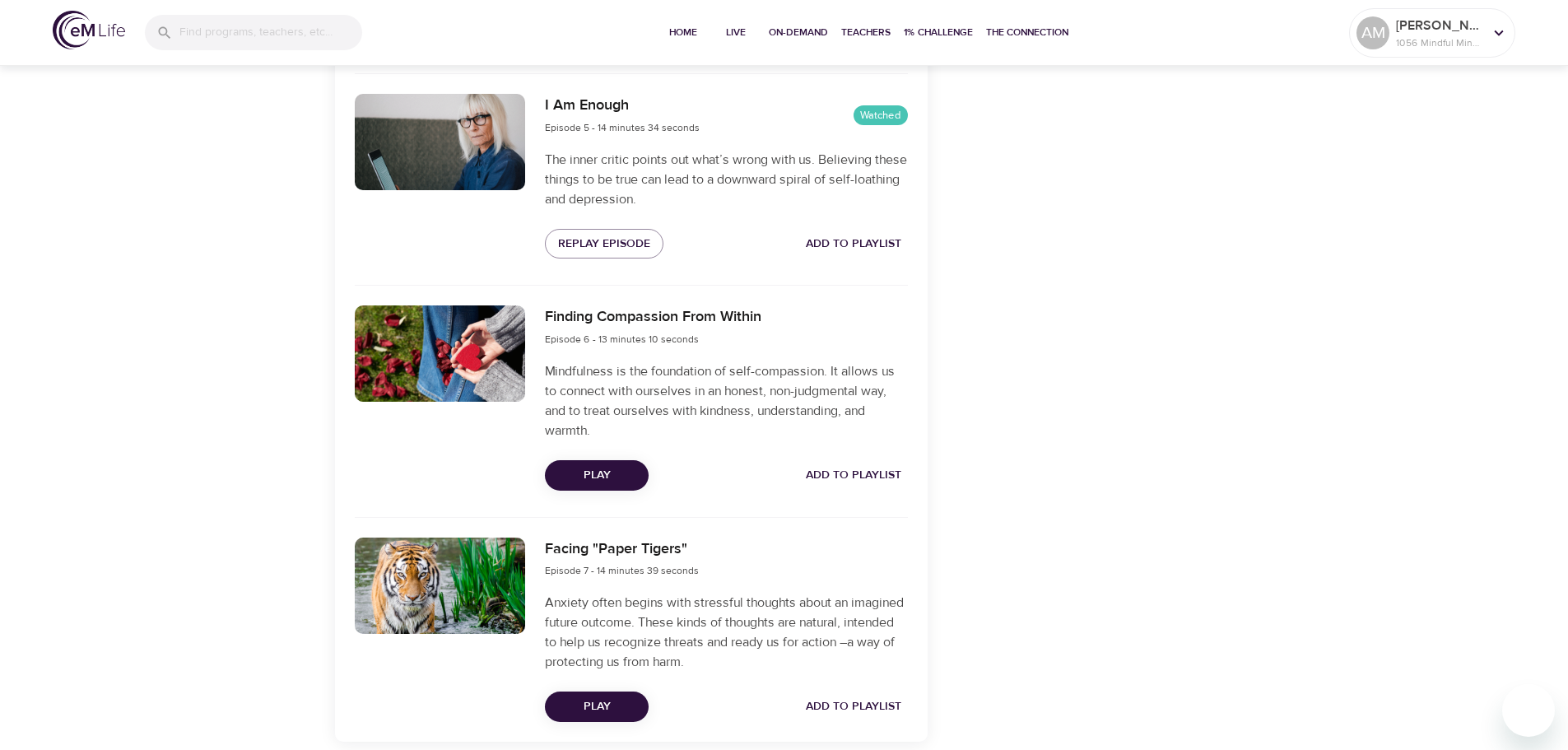
scroll to position [1555, 0]
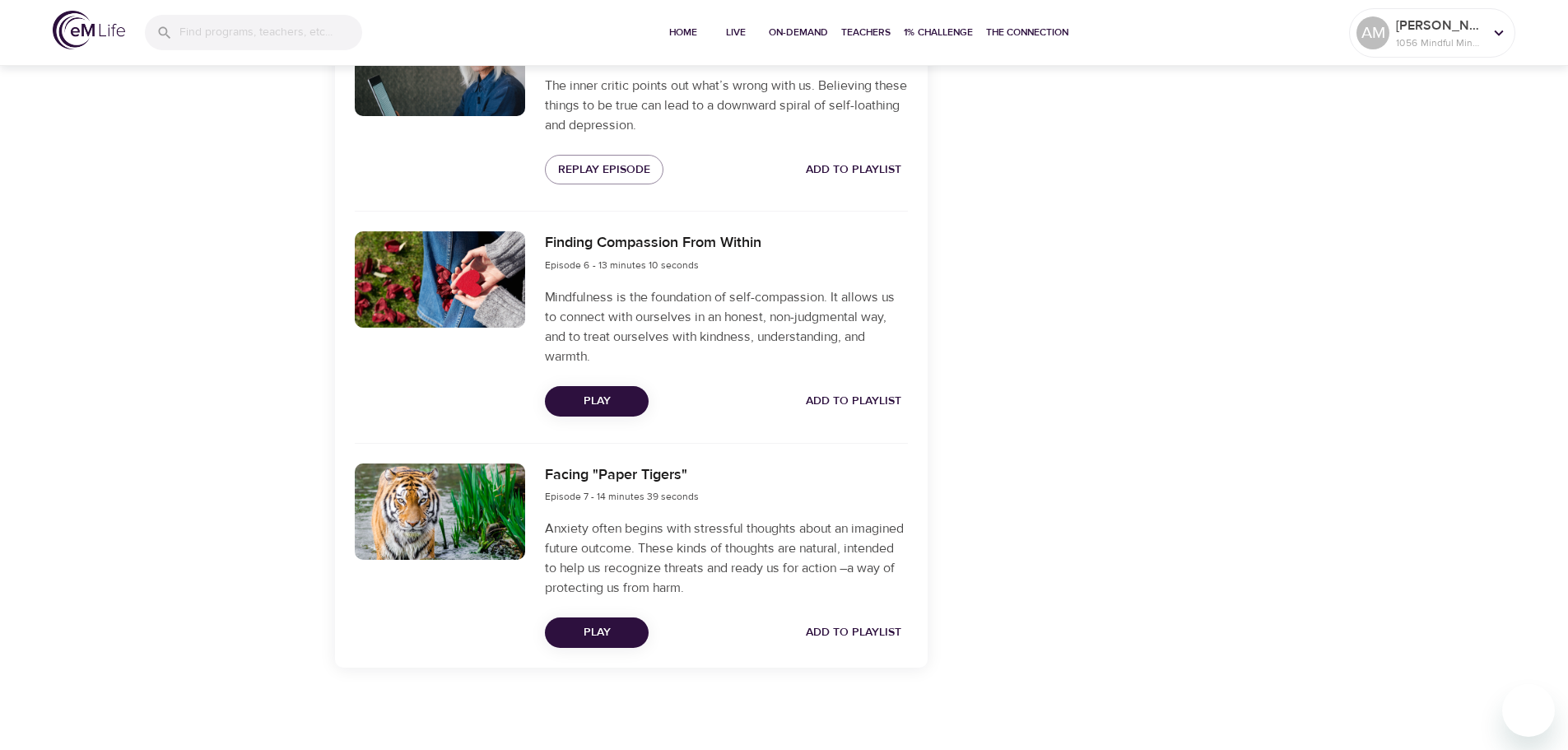
click at [619, 401] on span "Play" at bounding box center [596, 401] width 77 height 21
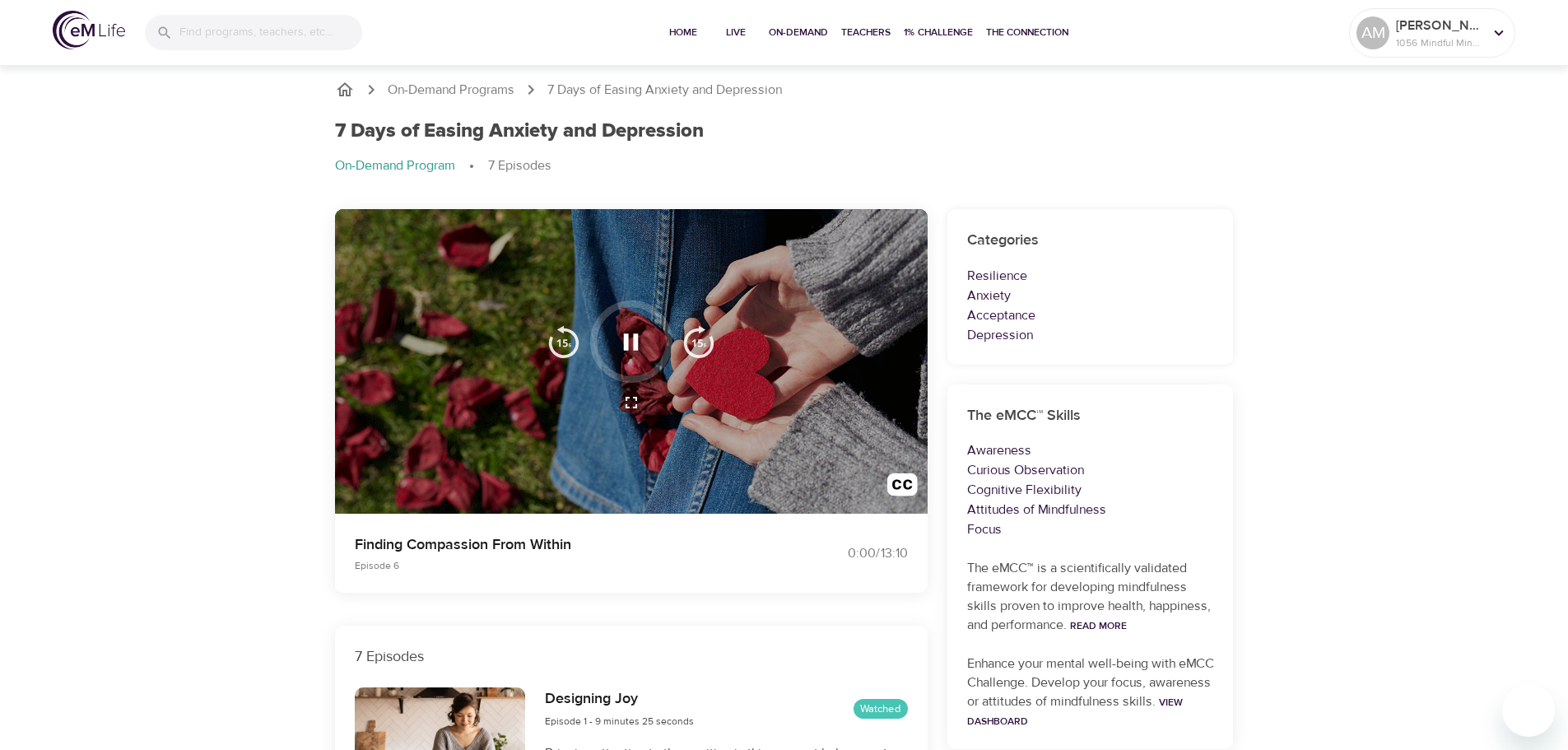
scroll to position [0, 0]
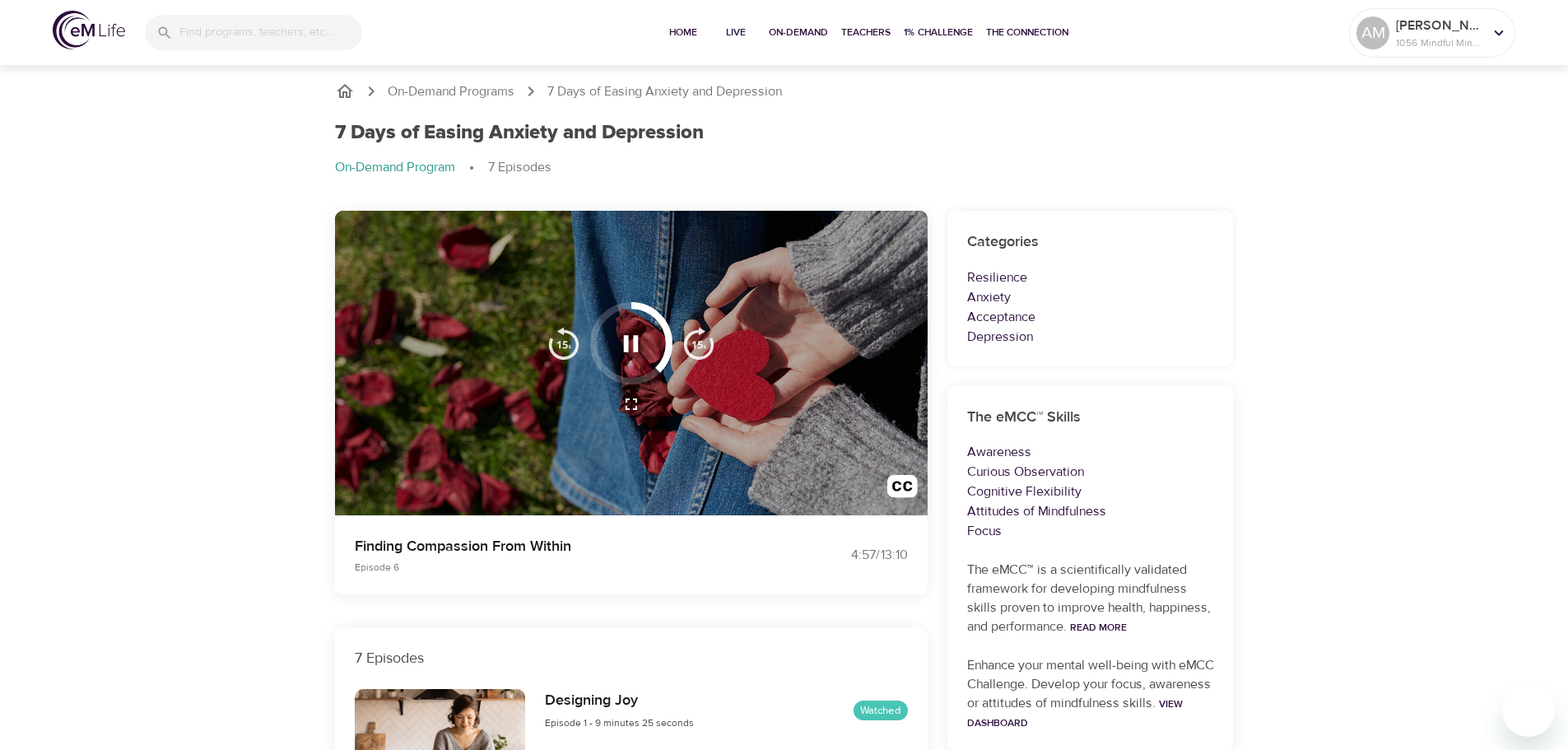
click at [643, 347] on icon "button" at bounding box center [631, 344] width 29 height 29
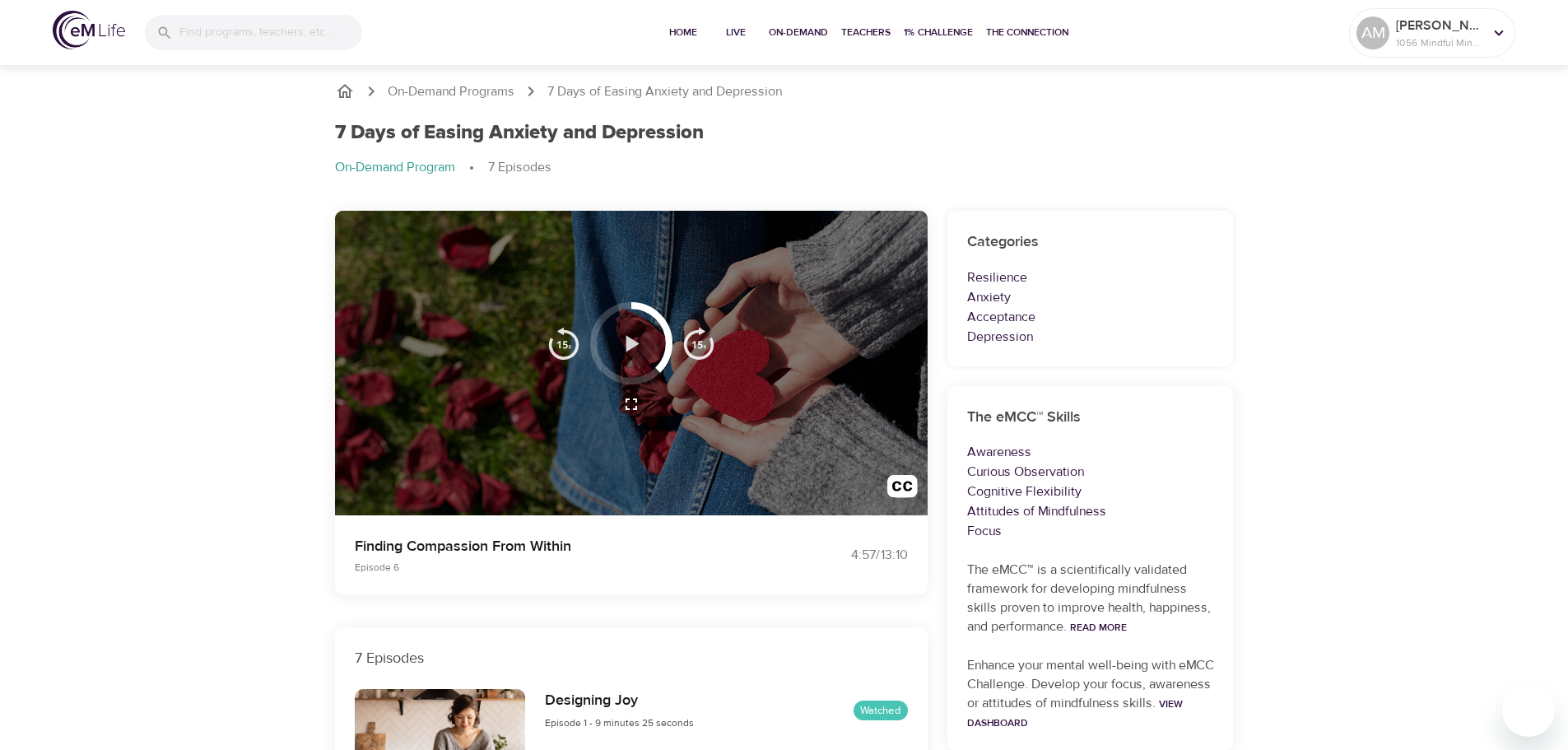
click at [643, 345] on icon "button" at bounding box center [631, 344] width 29 height 29
